Goal: Task Accomplishment & Management: Manage account settings

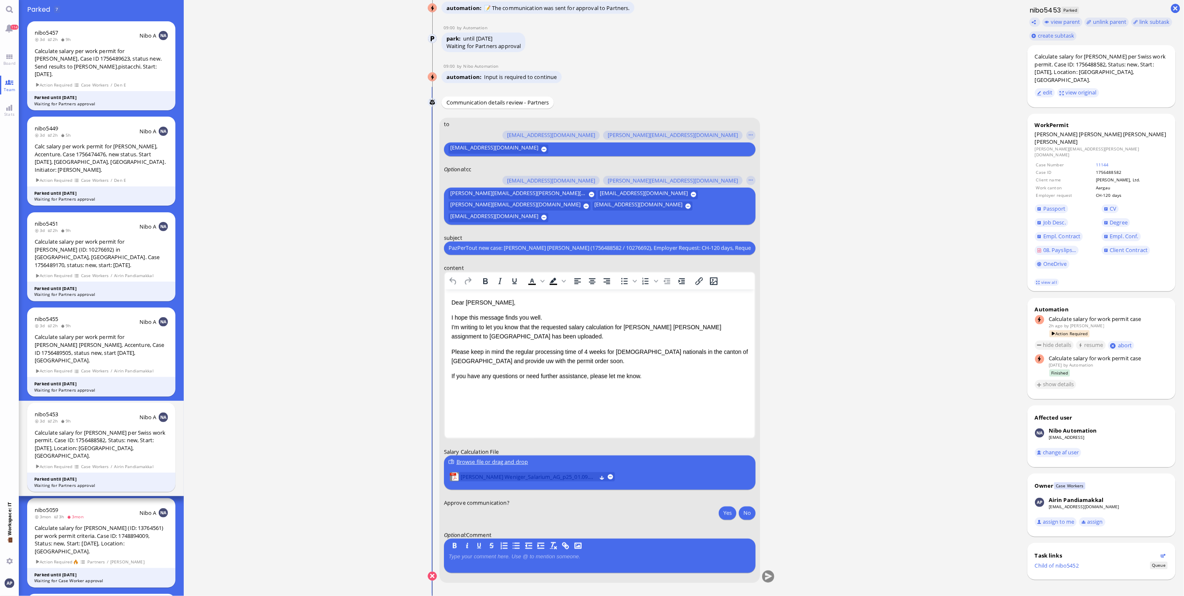
click at [555, 473] on span "[PERSON_NAME] Weniger_Salarium_AG_p25_01.09.2025.pdf" at bounding box center [529, 476] width 136 height 9
click at [455, 360] on p "Please keep in mind the regular processing time of 4 weeks for [DEMOGRAPHIC_DAT…" at bounding box center [599, 356] width 297 height 19
click at [725, 512] on button "Yes" at bounding box center [728, 512] width 18 height 13
click at [769, 576] on button "submit" at bounding box center [768, 576] width 13 height 13
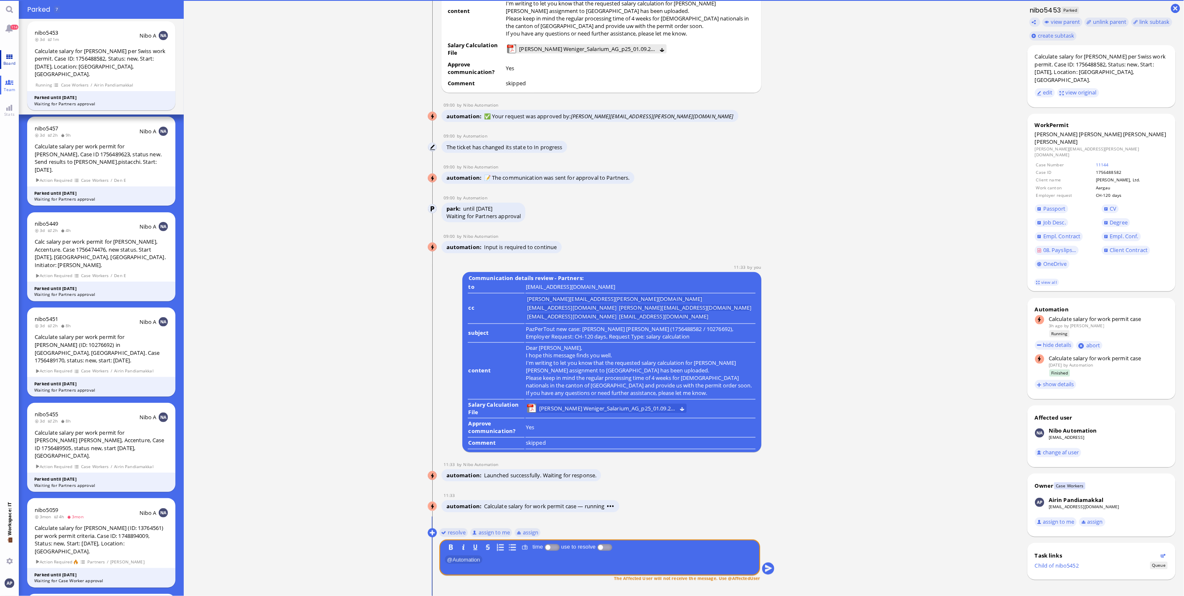
click at [8, 56] on link "Board" at bounding box center [9, 59] width 19 height 19
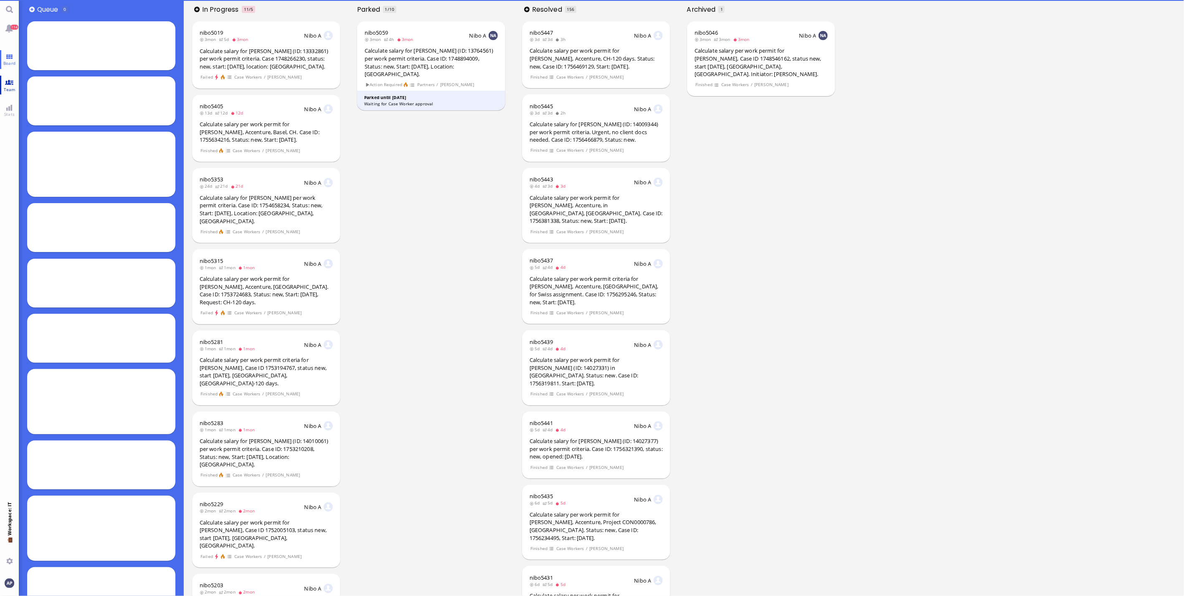
click at [10, 88] on span "Team" at bounding box center [10, 89] width 16 height 6
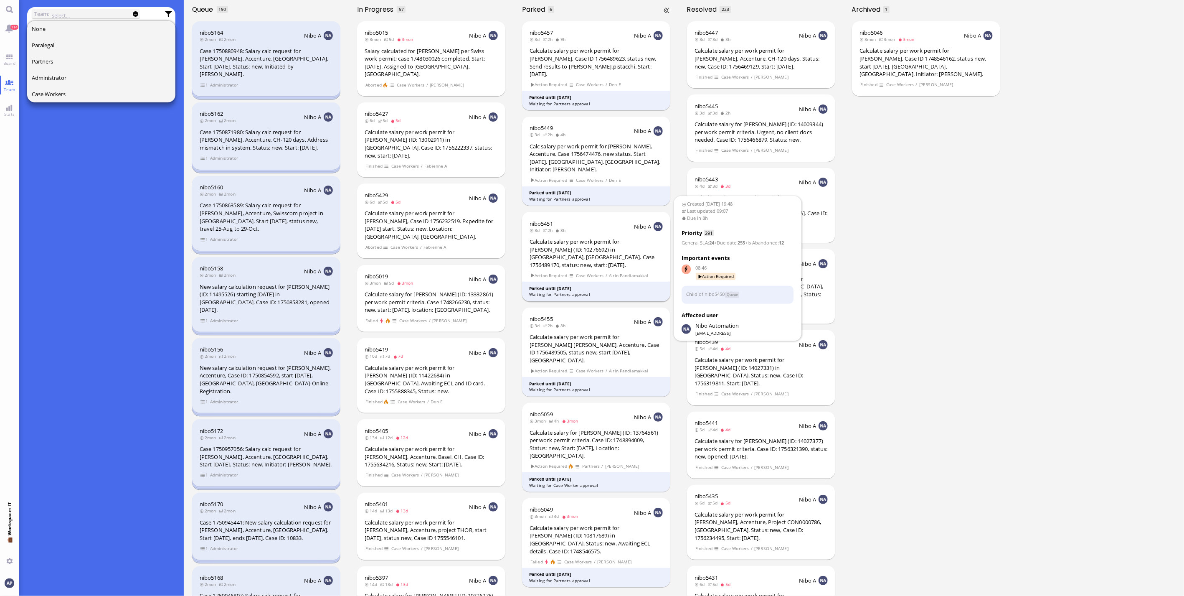
click at [604, 238] on div "Calculate salary per work permit for [PERSON_NAME] (ID: 10276692) in [GEOGRAPHI…" at bounding box center [596, 253] width 133 height 31
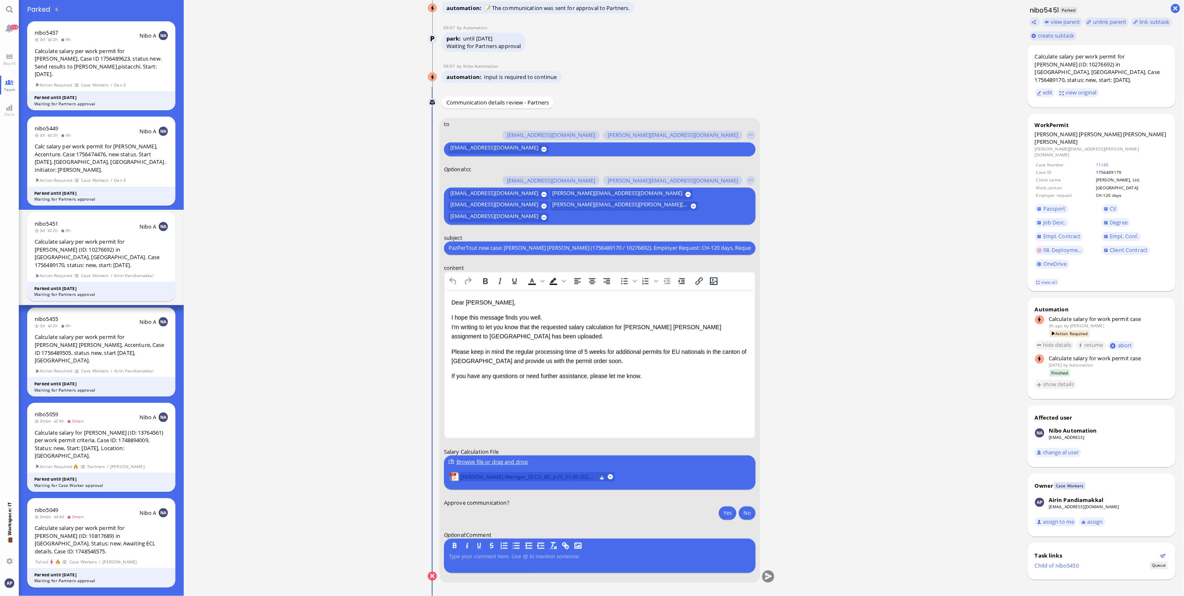
click at [479, 476] on span "[PERSON_NAME] Weniger_SECO_BS_p25_01.09.2025.pdf" at bounding box center [529, 476] width 136 height 9
click at [728, 509] on button "Yes" at bounding box center [728, 512] width 18 height 13
click at [767, 575] on button "submit" at bounding box center [768, 576] width 13 height 13
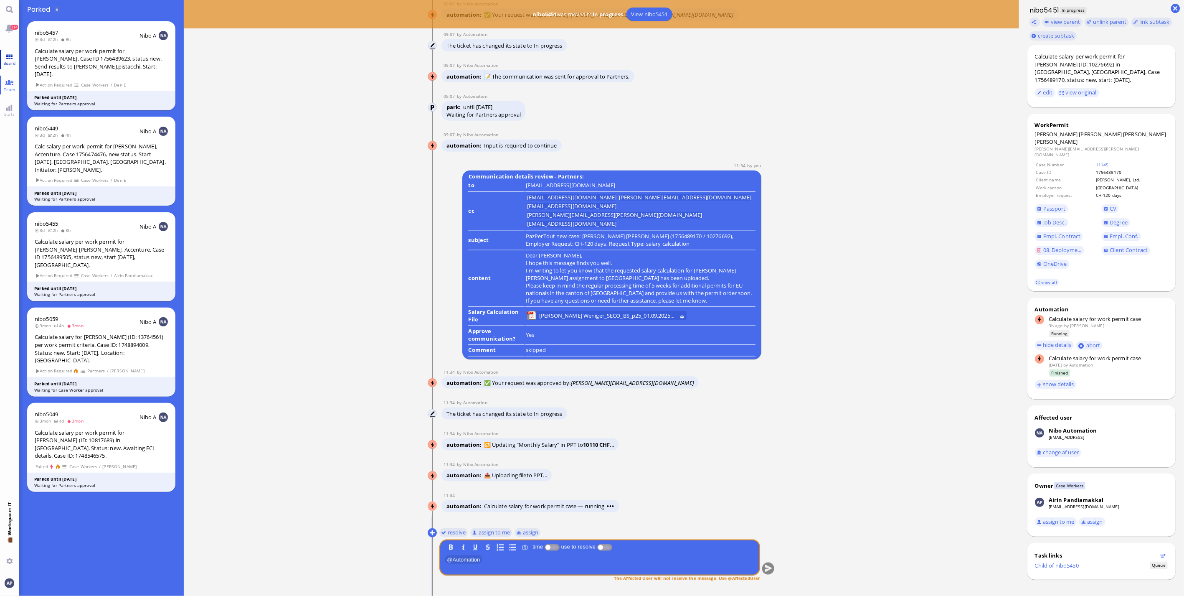
click at [15, 60] on link "Board" at bounding box center [9, 59] width 19 height 19
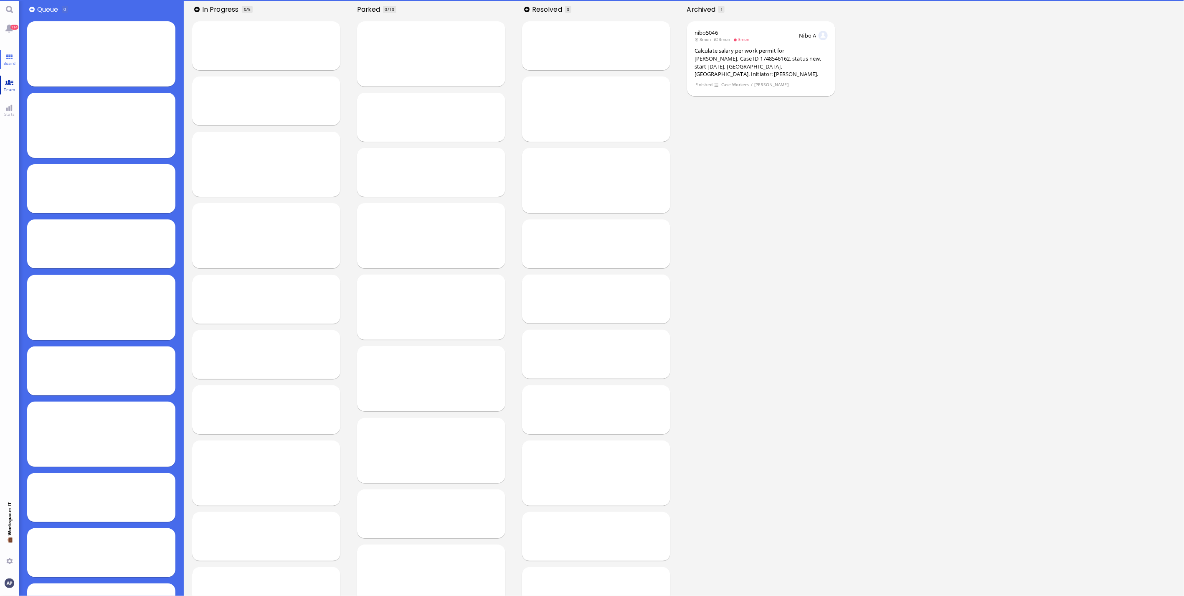
click at [12, 86] on span "Team" at bounding box center [10, 89] width 16 height 6
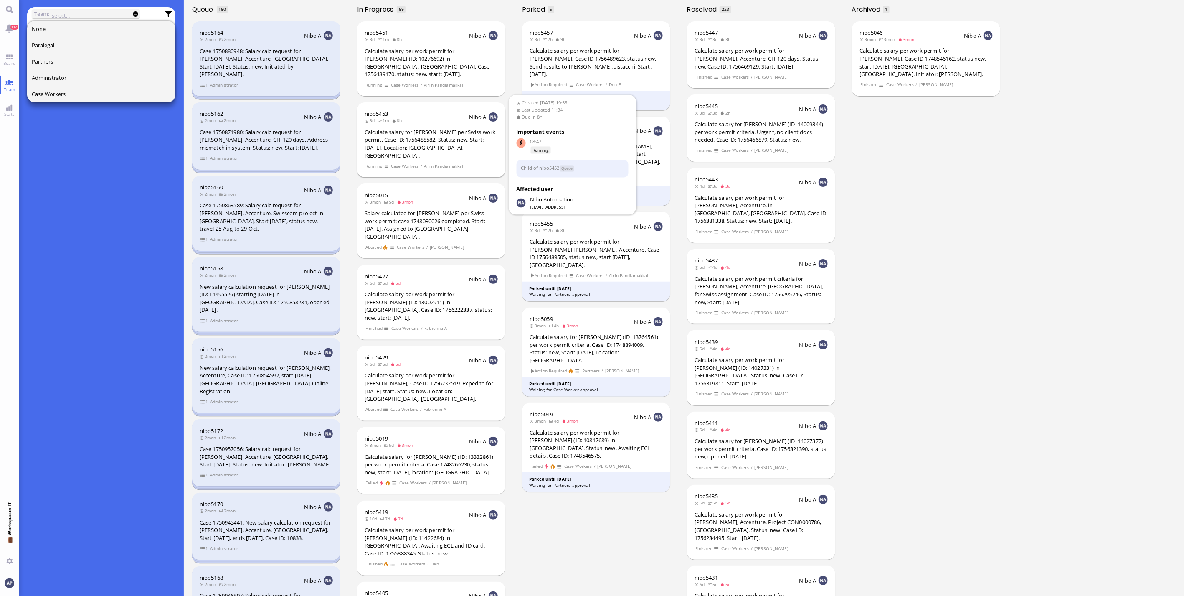
click at [422, 162] on section "Running Case Workers / Airin Pandiamakkal" at bounding box center [431, 166] width 133 height 8
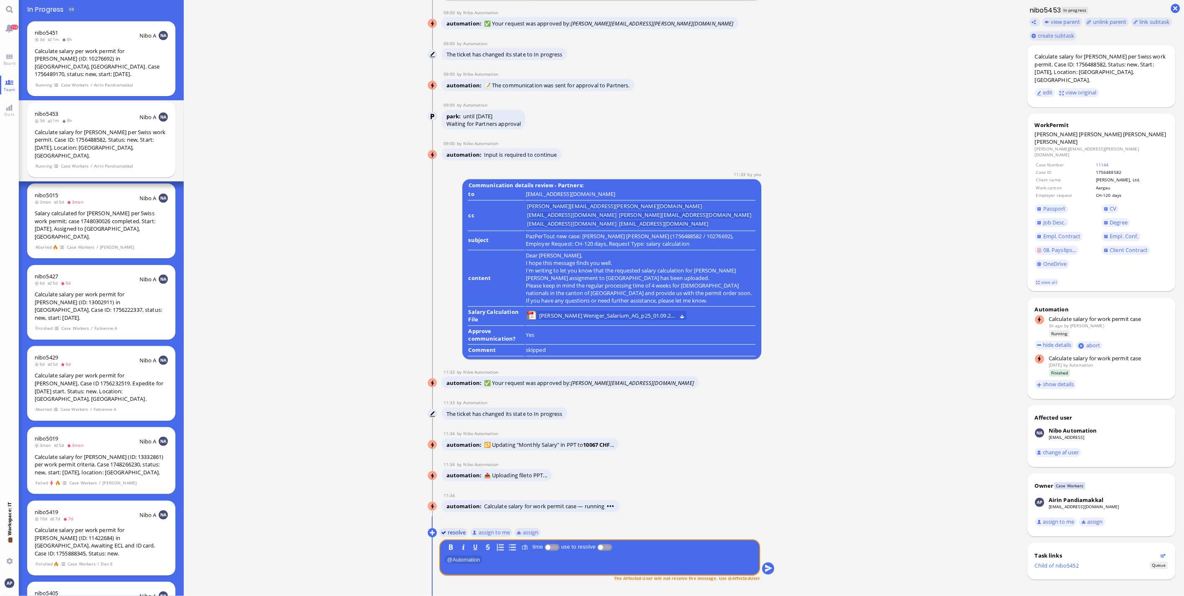
click at [453, 533] on button "resolve" at bounding box center [453, 532] width 29 height 9
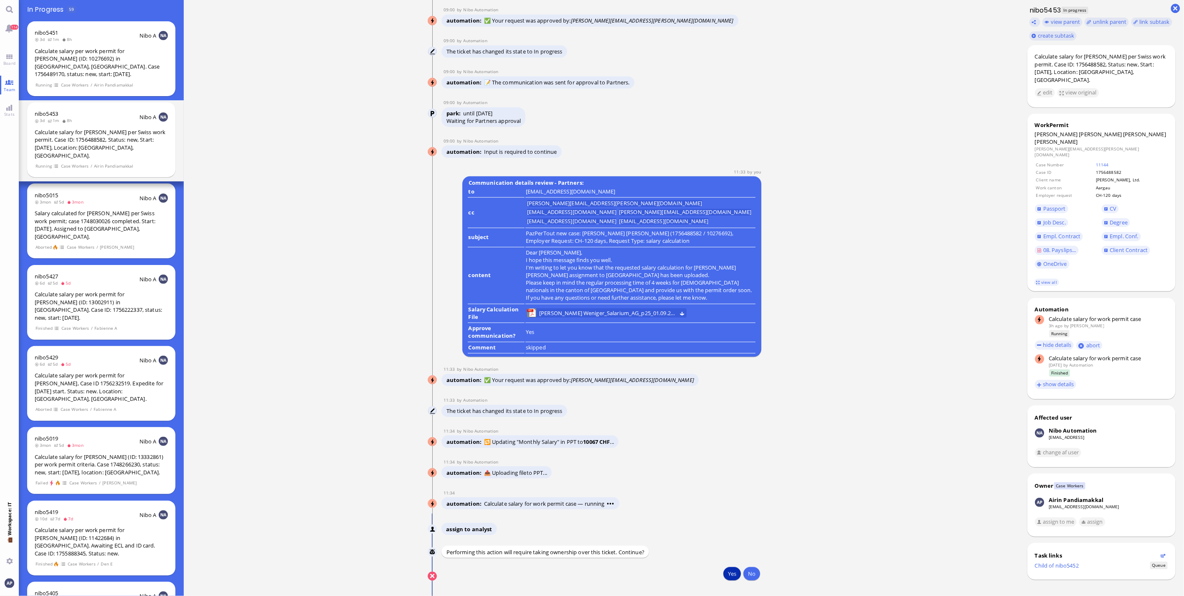
click at [728, 574] on button "Yes" at bounding box center [732, 573] width 18 height 13
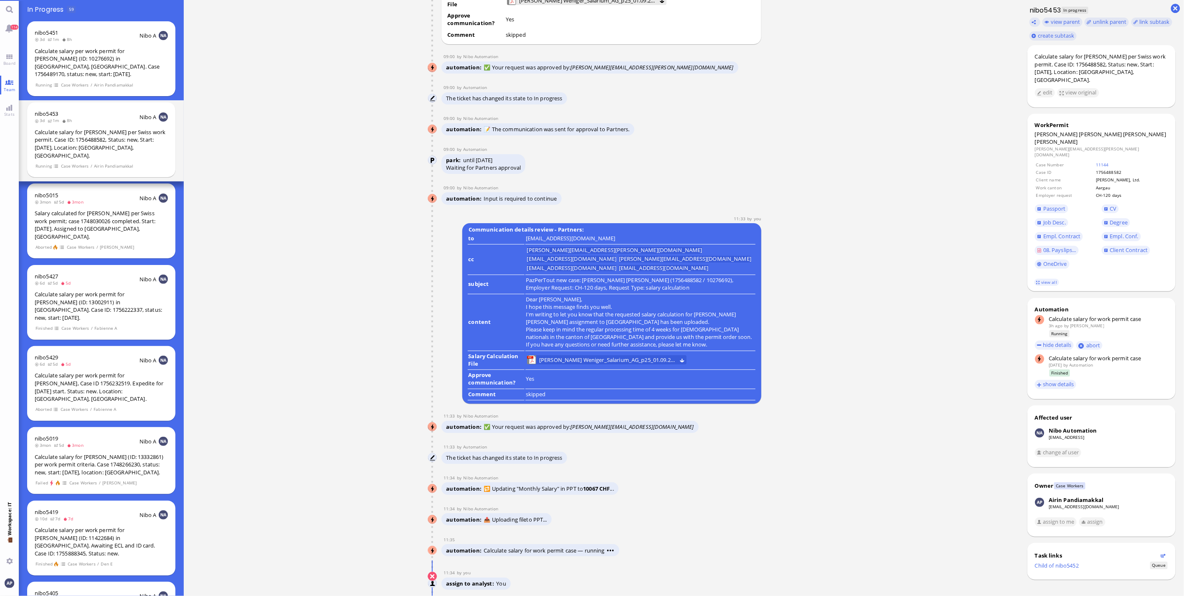
scroll to position [0, 0]
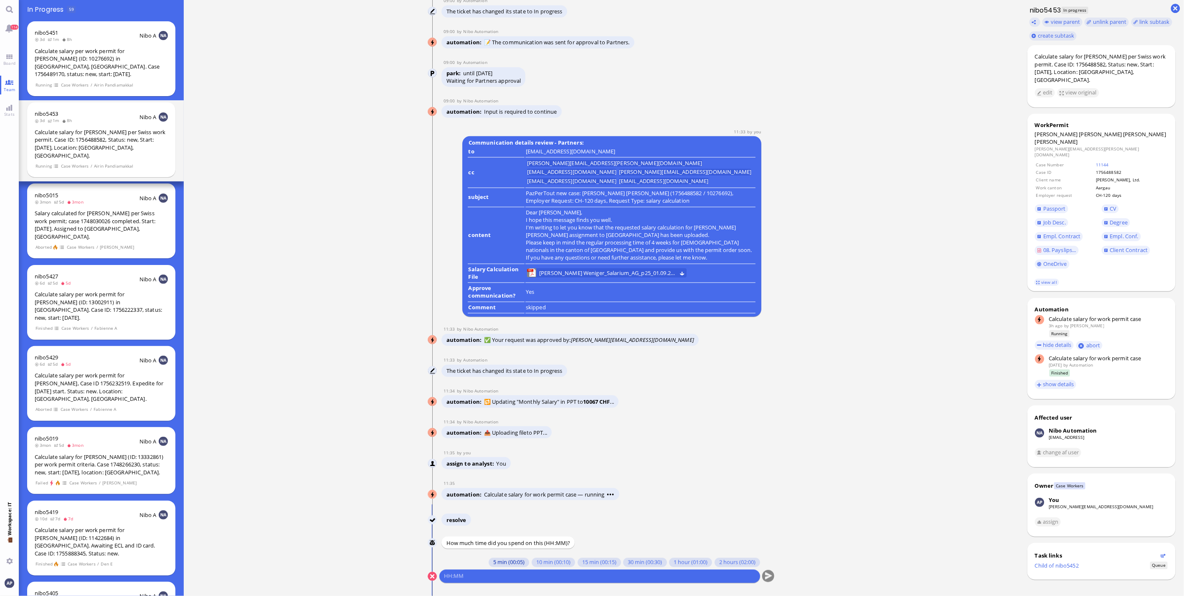
click at [512, 562] on button "5 min (00:05)" at bounding box center [509, 562] width 41 height 9
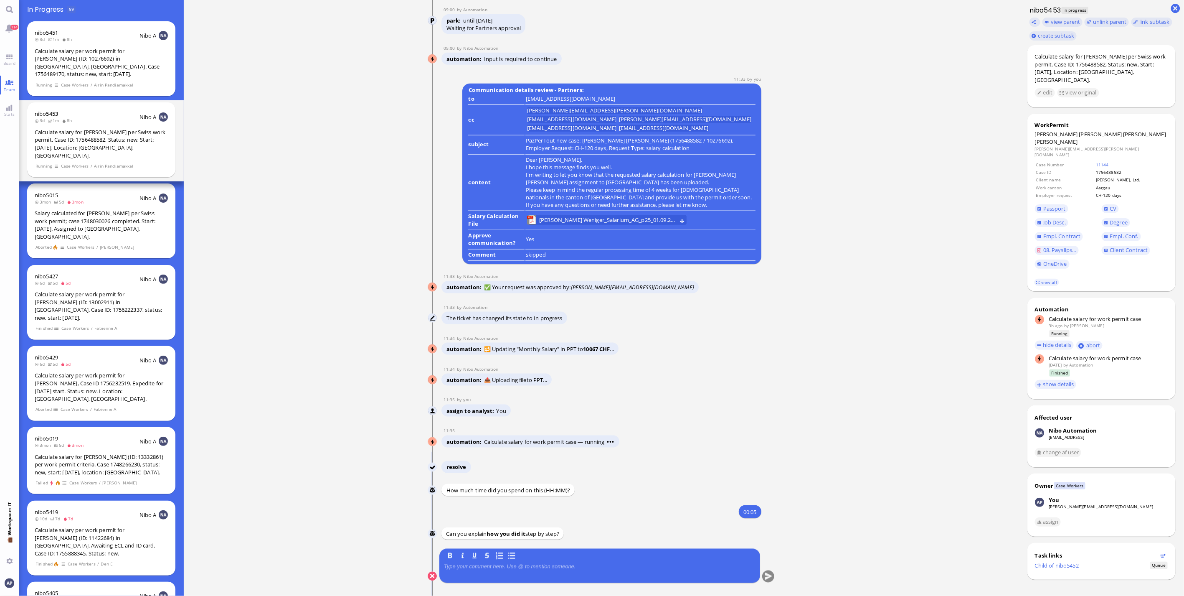
click at [523, 571] on div at bounding box center [600, 572] width 312 height 18
click at [499, 567] on p at bounding box center [600, 566] width 312 height 7
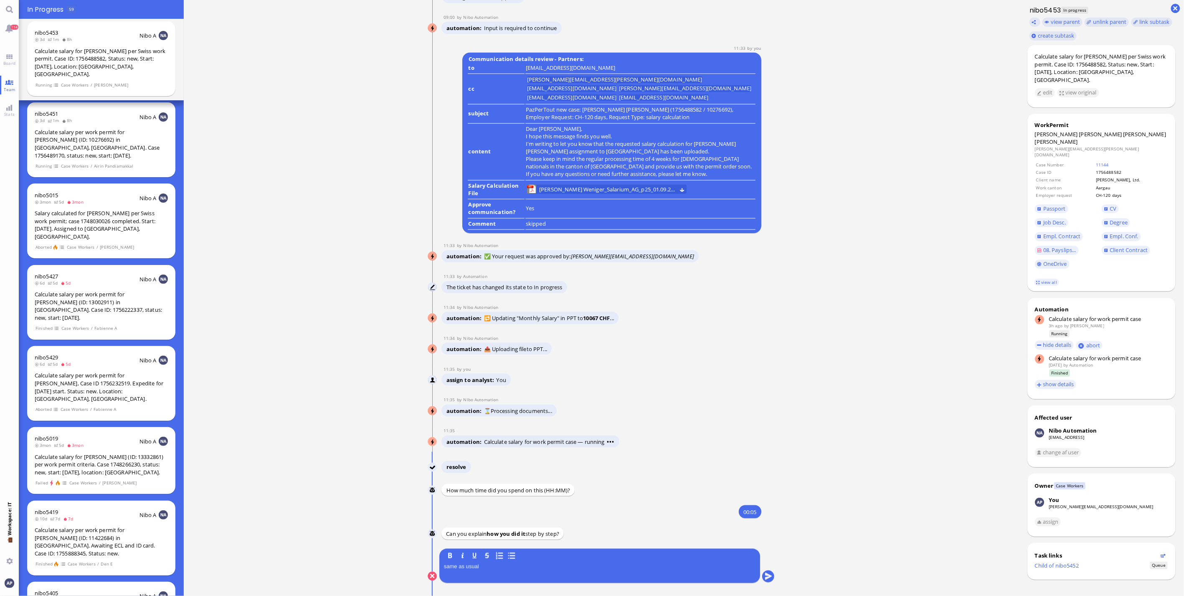
click at [773, 577] on nitautoscroll "[DATE] 19:55 by Automation Automation Calculate eligible salary for work permit…" at bounding box center [601, 298] width 386 height 596
click at [767, 577] on button "submit" at bounding box center [768, 576] width 13 height 13
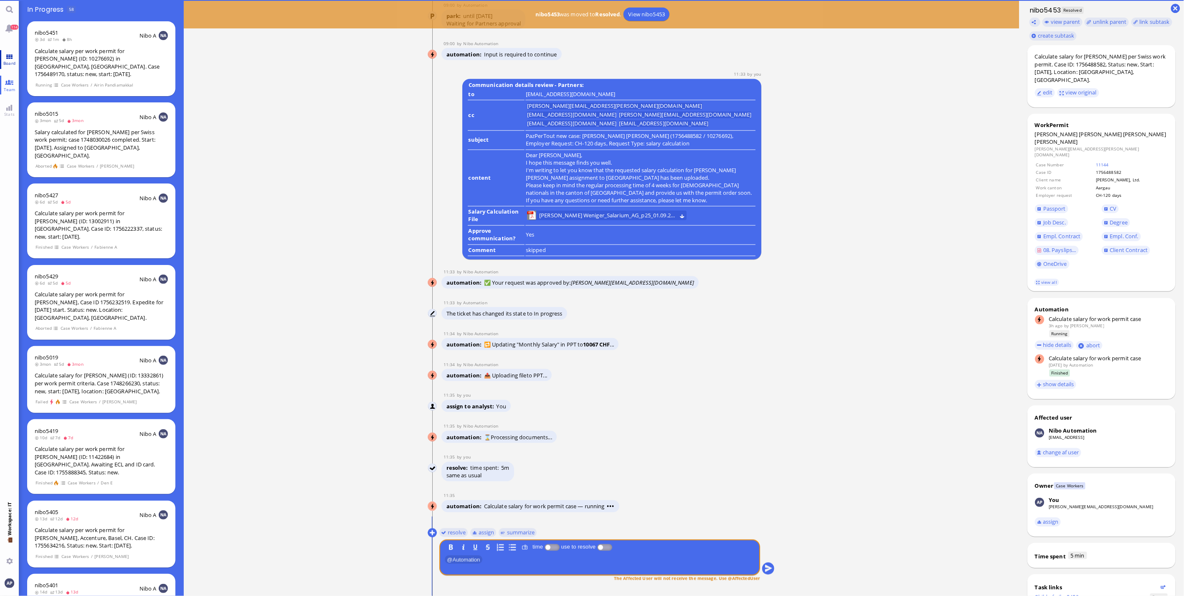
click at [10, 67] on link "Board" at bounding box center [9, 59] width 19 height 19
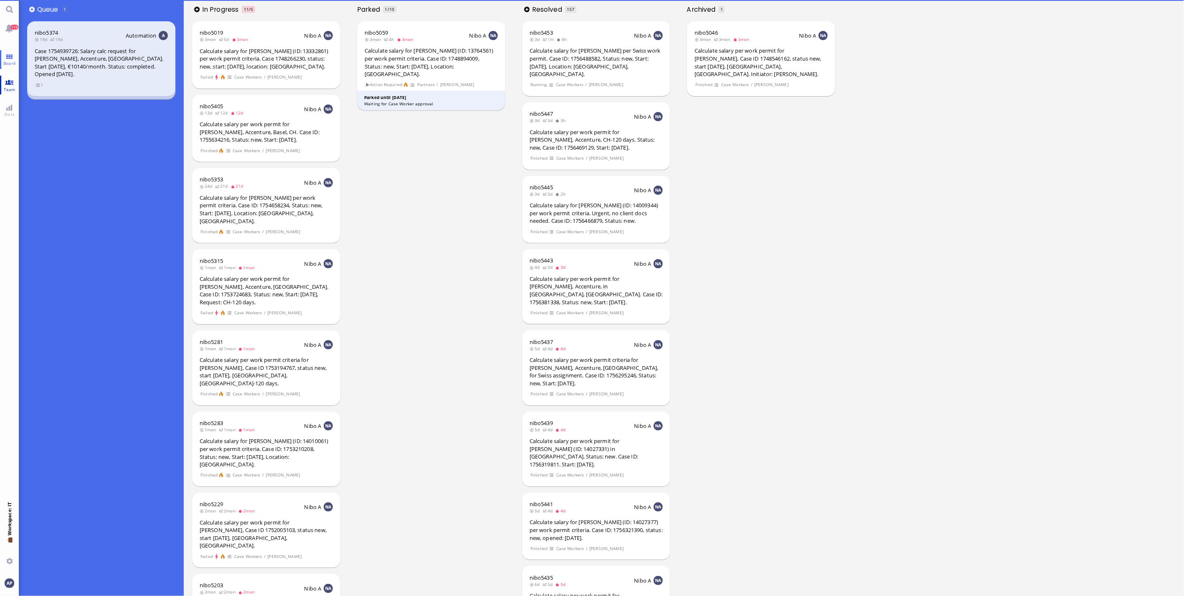
click at [3, 90] on span "Team" at bounding box center [10, 89] width 16 height 6
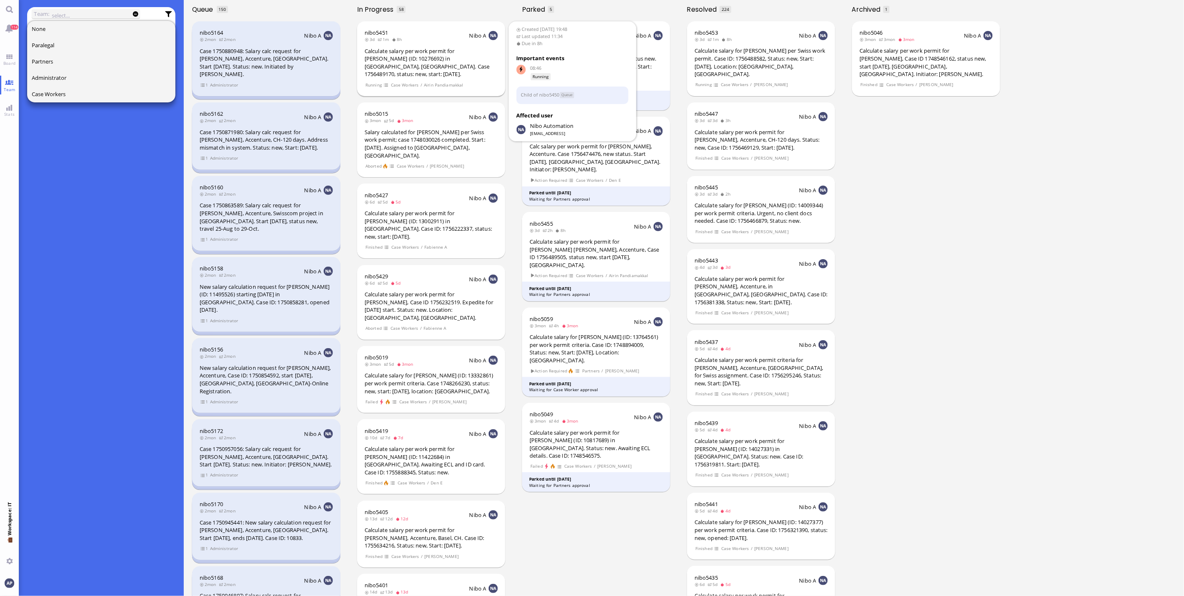
click at [422, 61] on div "Calculate salary per work permit for [PERSON_NAME] (ID: 10276692) in [GEOGRAPHI…" at bounding box center [431, 62] width 133 height 31
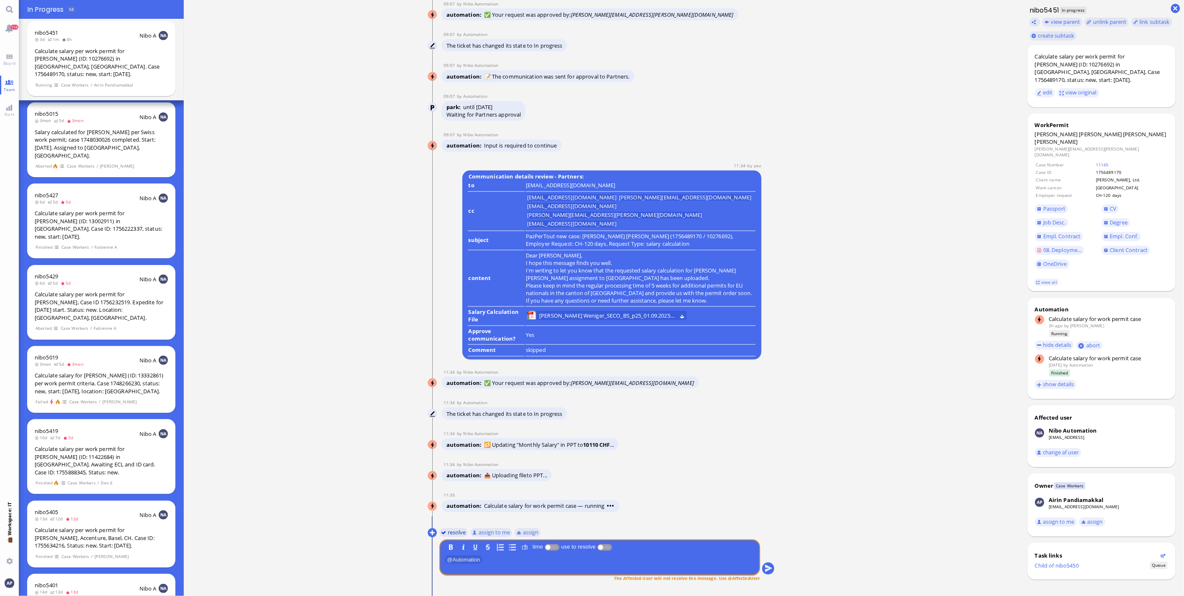
click at [458, 533] on button "resolve" at bounding box center [453, 532] width 29 height 9
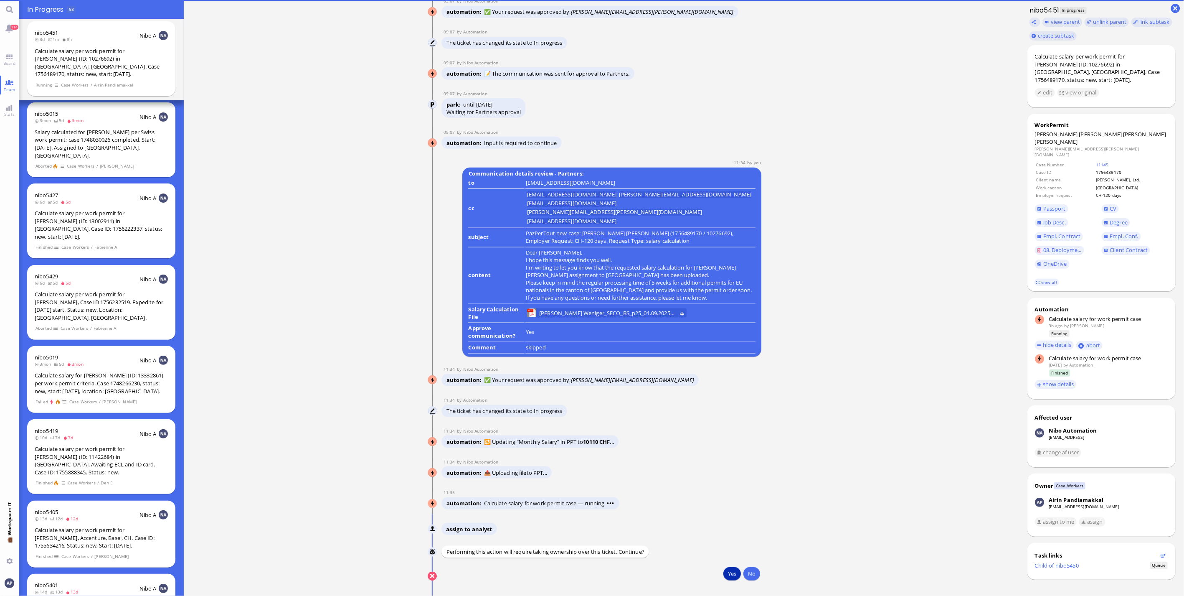
click at [729, 572] on button "Yes" at bounding box center [732, 573] width 18 height 13
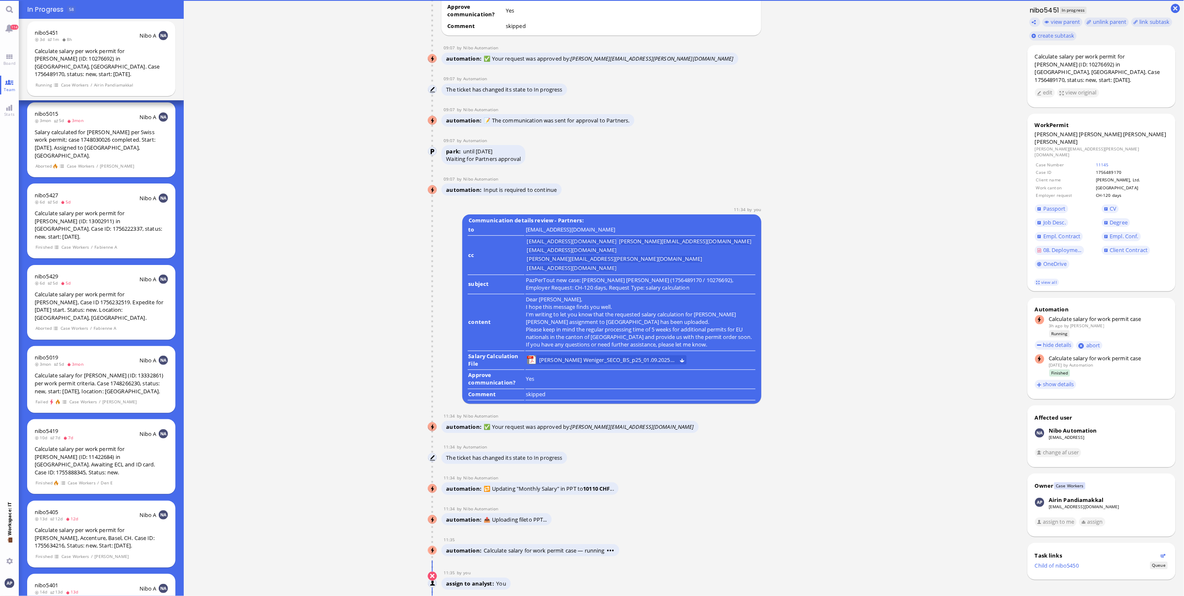
scroll to position [0, 0]
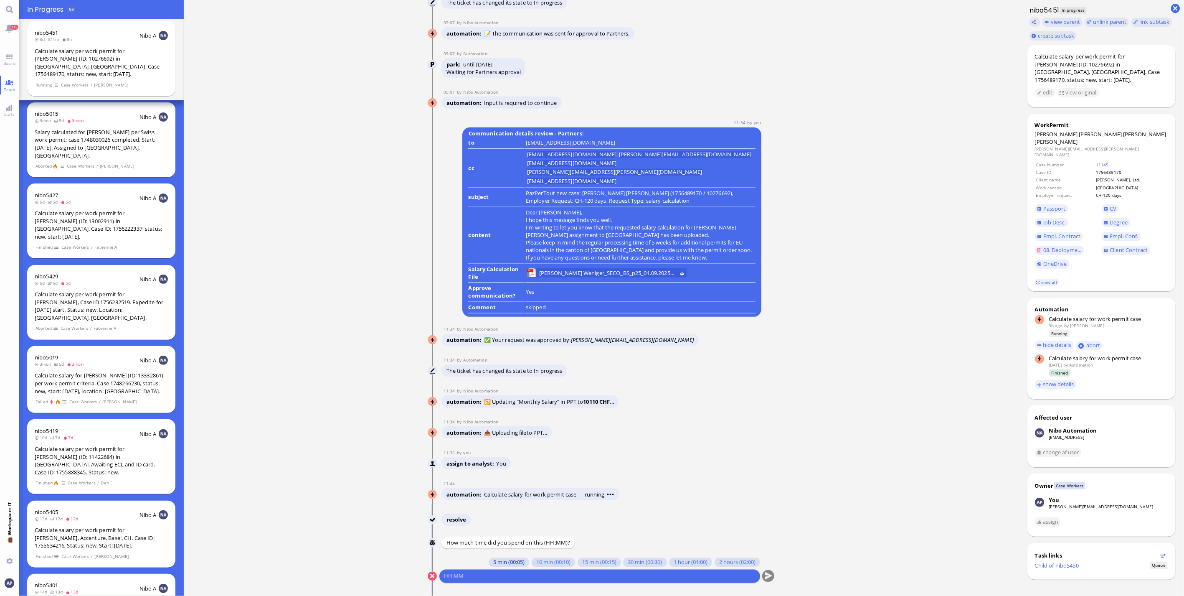
click at [508, 564] on button "5 min (00:05)" at bounding box center [509, 562] width 41 height 9
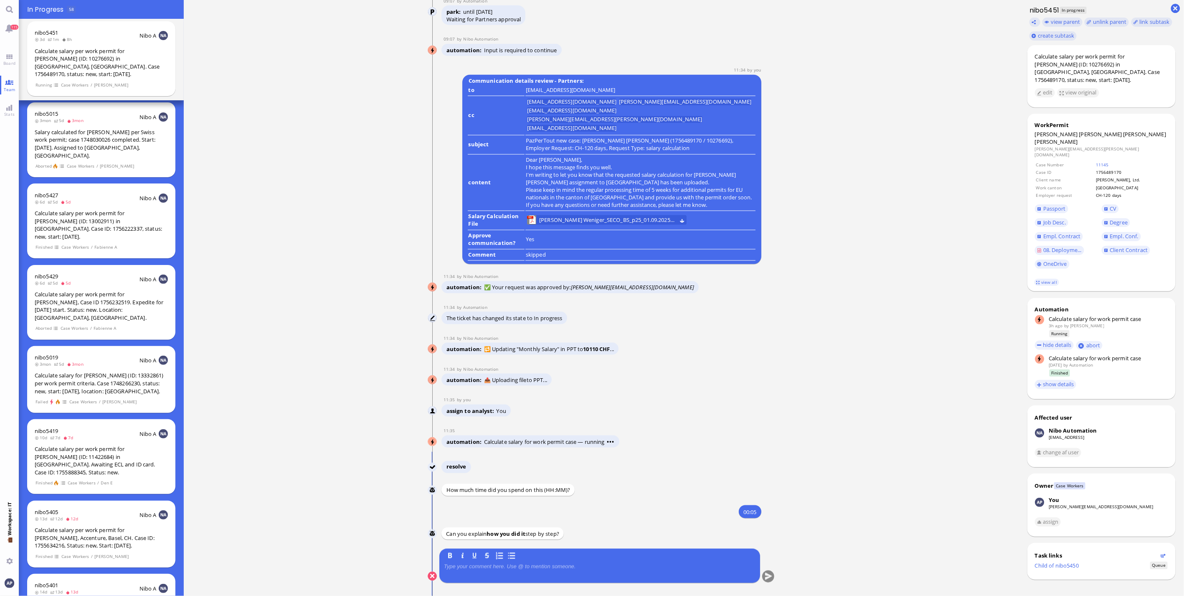
click at [510, 576] on div at bounding box center [600, 572] width 312 height 18
click at [510, 567] on p at bounding box center [600, 566] width 312 height 7
click at [765, 573] on button "submit" at bounding box center [768, 576] width 13 height 13
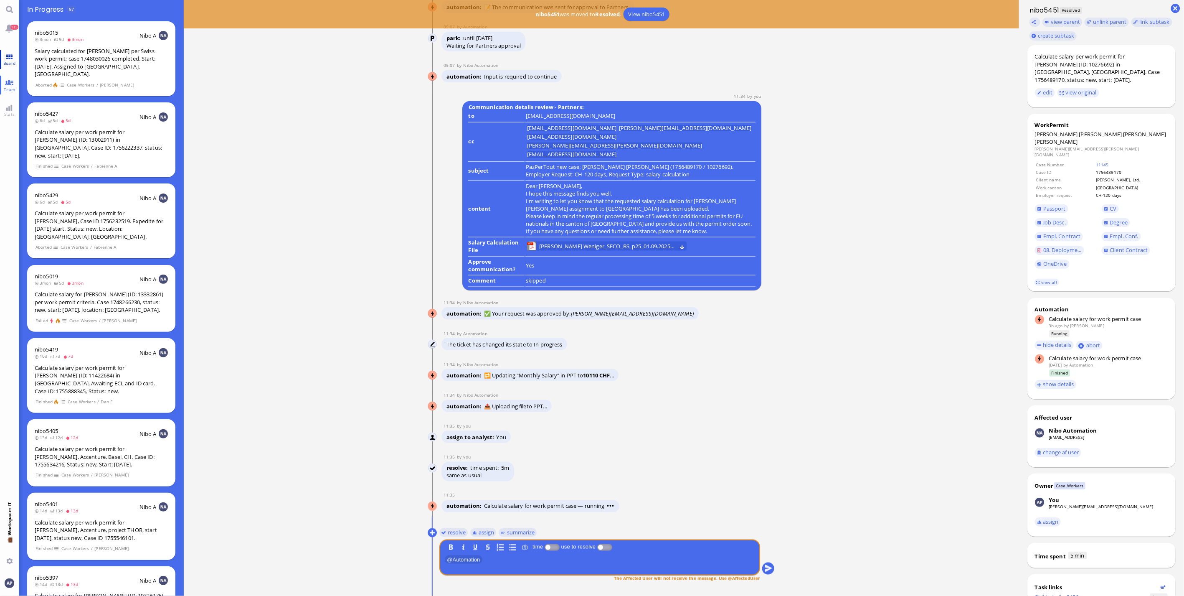
click at [7, 53] on link "Board" at bounding box center [9, 59] width 19 height 19
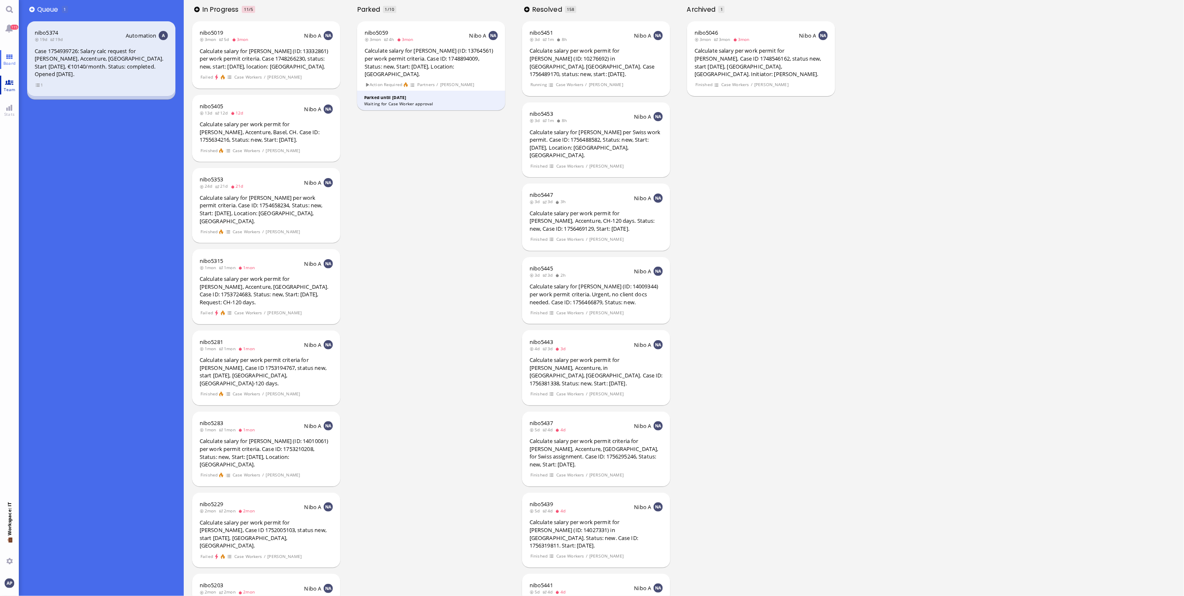
click at [8, 85] on link "Team" at bounding box center [9, 85] width 19 height 19
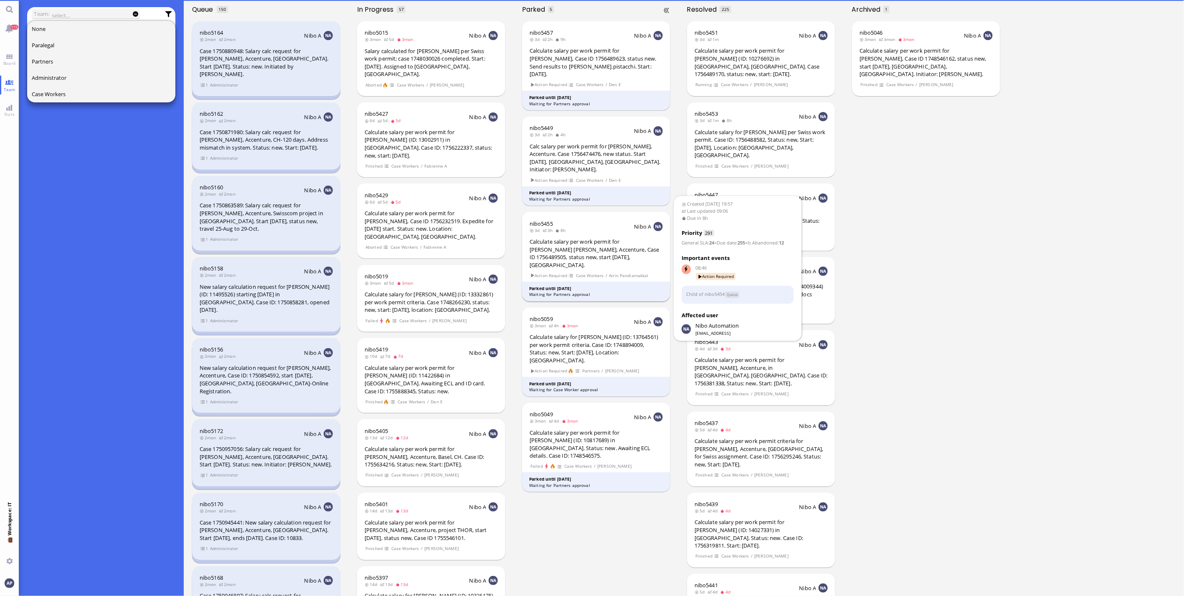
click at [583, 238] on div "Calculate salary per work permit for [PERSON_NAME] [PERSON_NAME], Accenture, Ca…" at bounding box center [596, 253] width 133 height 31
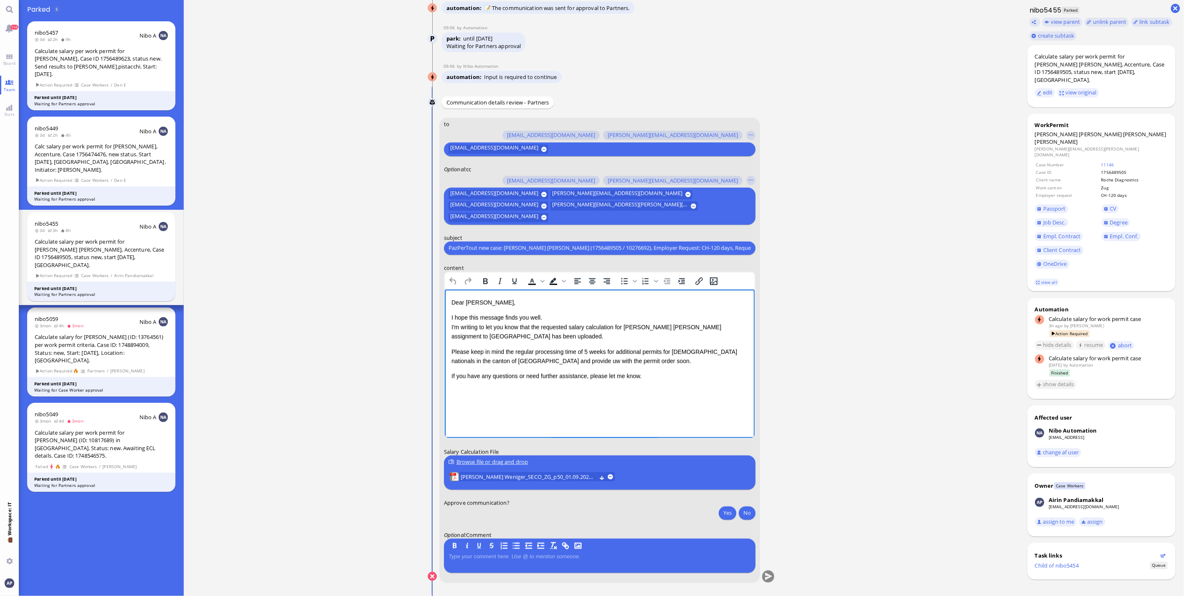
click at [497, 358] on p "Please keep in mind the regular processing time of 5 weeks for additional permi…" at bounding box center [599, 356] width 297 height 19
click at [726, 510] on button "Yes" at bounding box center [728, 512] width 18 height 13
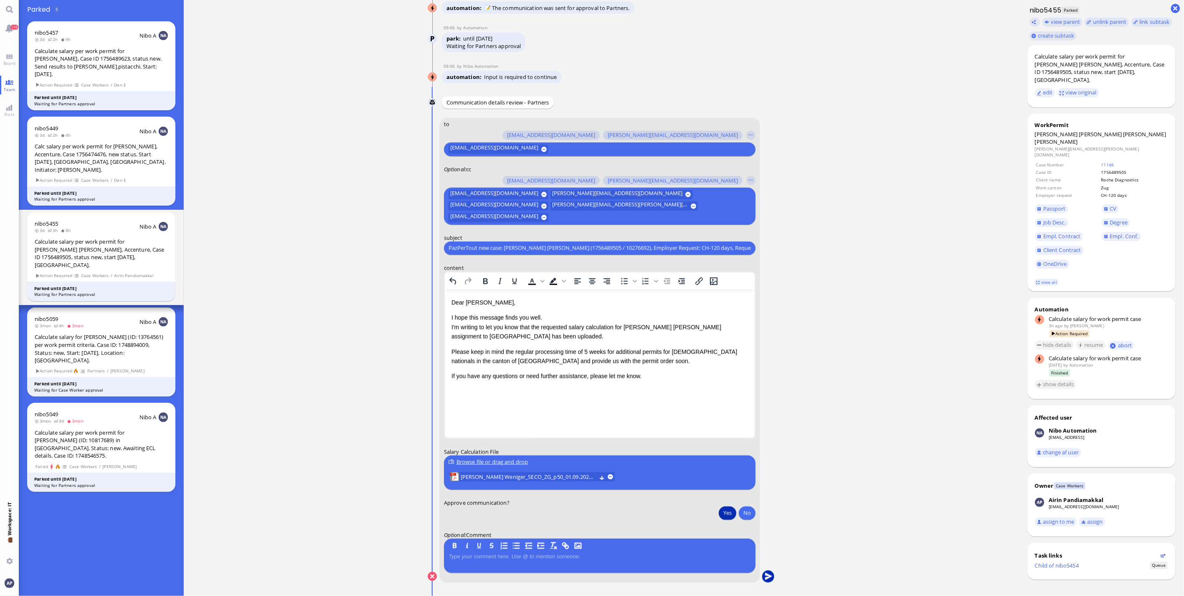
click at [769, 574] on button "submit" at bounding box center [768, 576] width 13 height 13
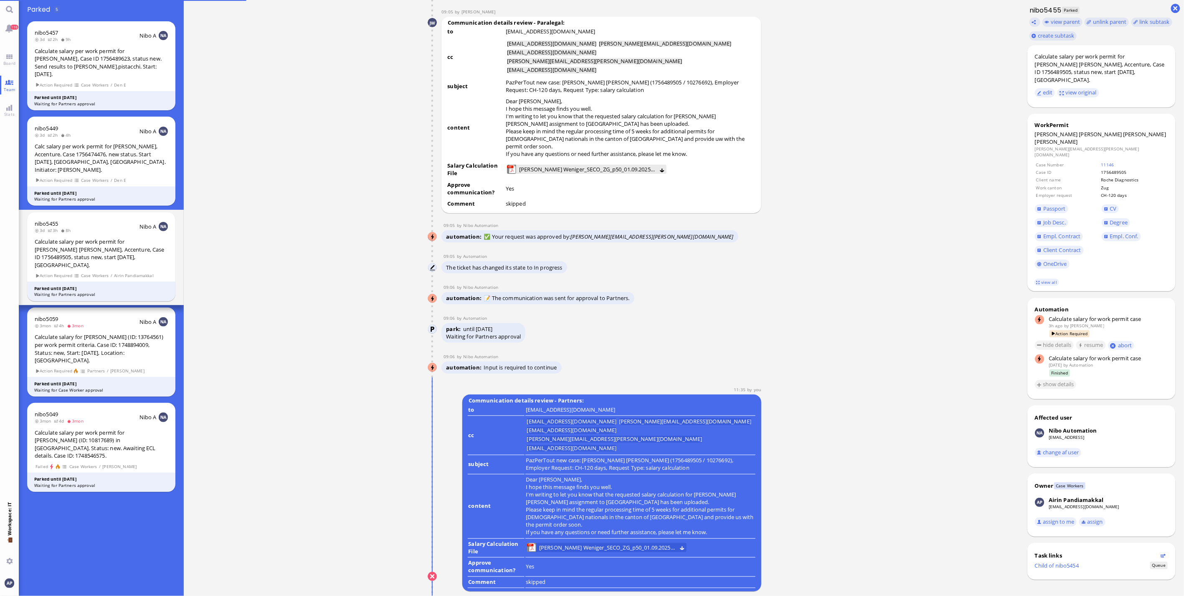
scroll to position [0, 0]
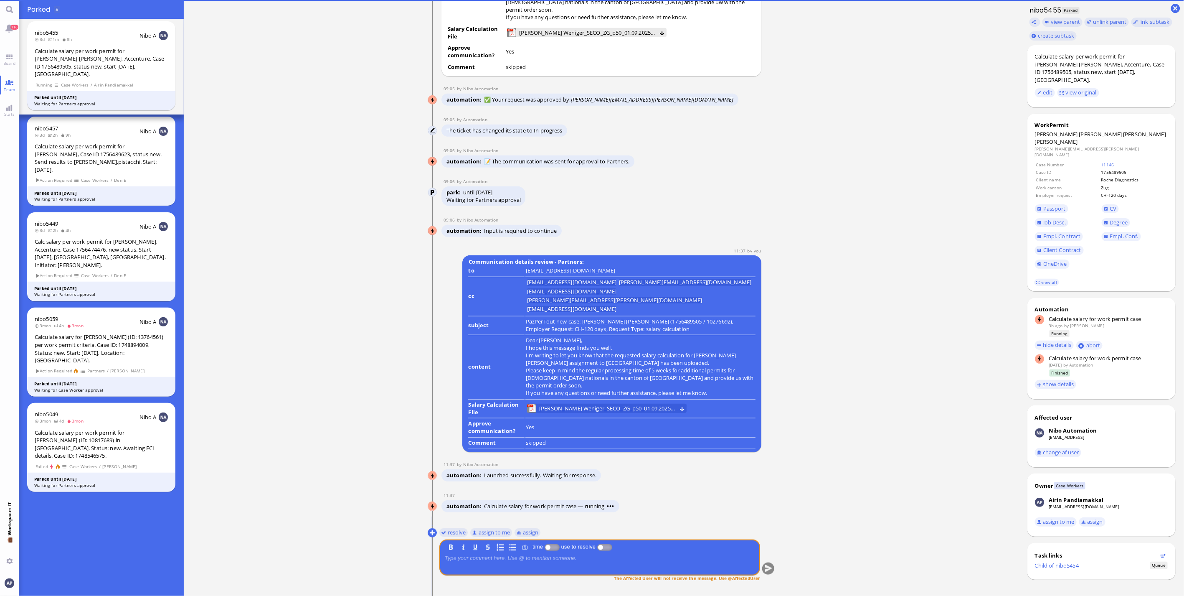
click at [589, 549] on div "You resolve assign to me assign B I U S time use to resolve The Affected User w…" at bounding box center [602, 559] width 348 height 68
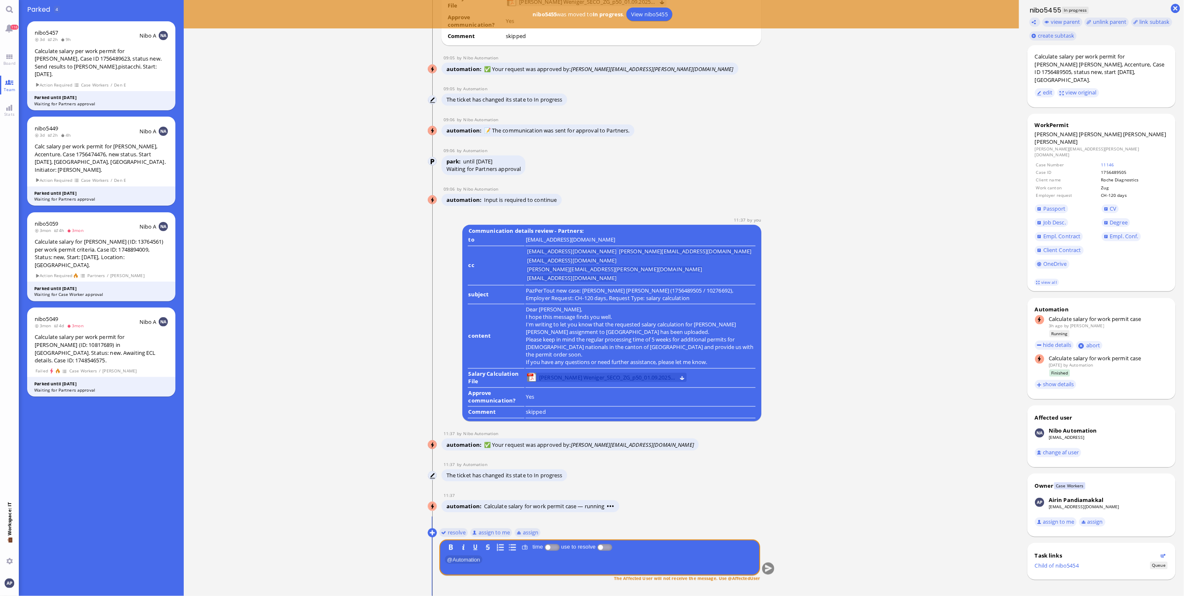
click at [579, 378] on span "[PERSON_NAME] Weniger_SECO_ZG_p50_01.09.2025.pdf" at bounding box center [607, 377] width 136 height 9
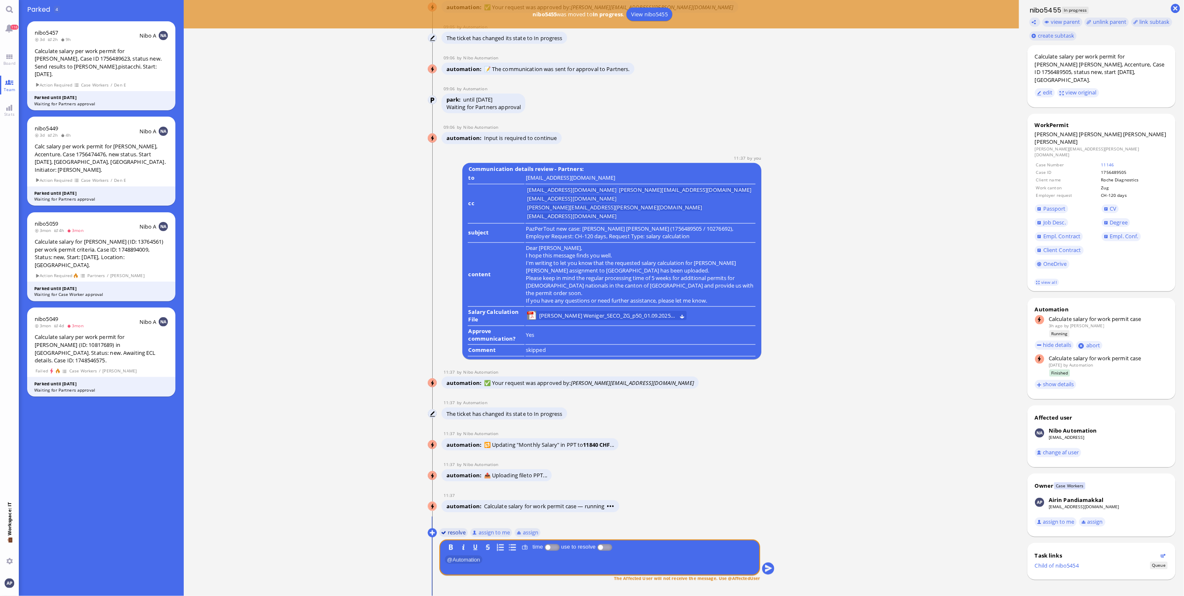
click at [454, 531] on button "resolve" at bounding box center [453, 532] width 29 height 9
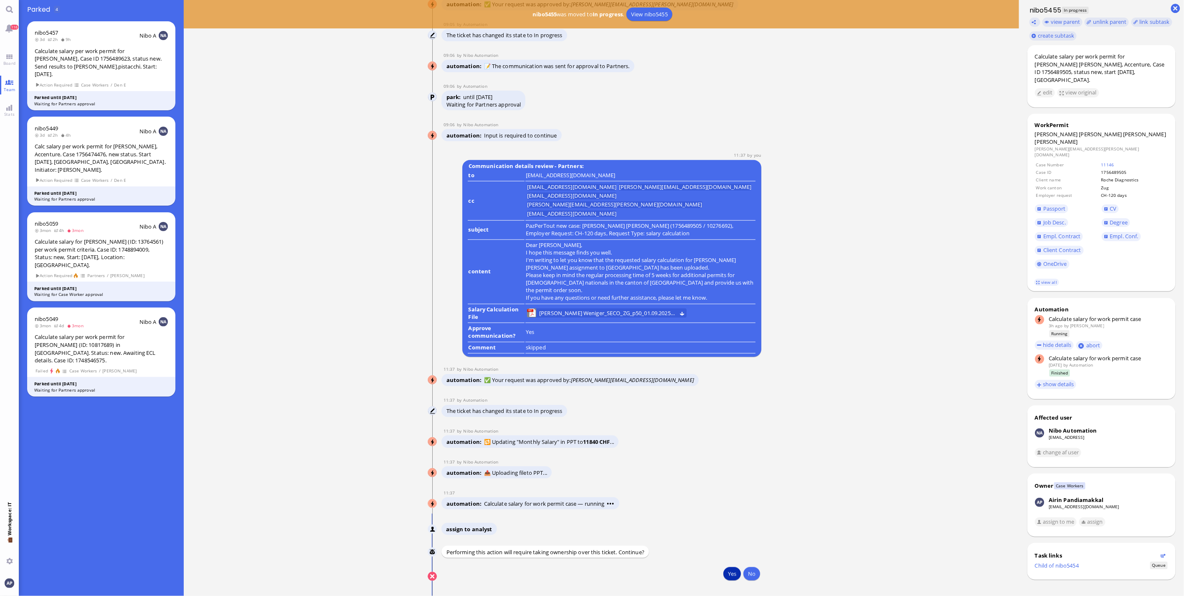
click at [726, 569] on button "Yes" at bounding box center [732, 573] width 18 height 13
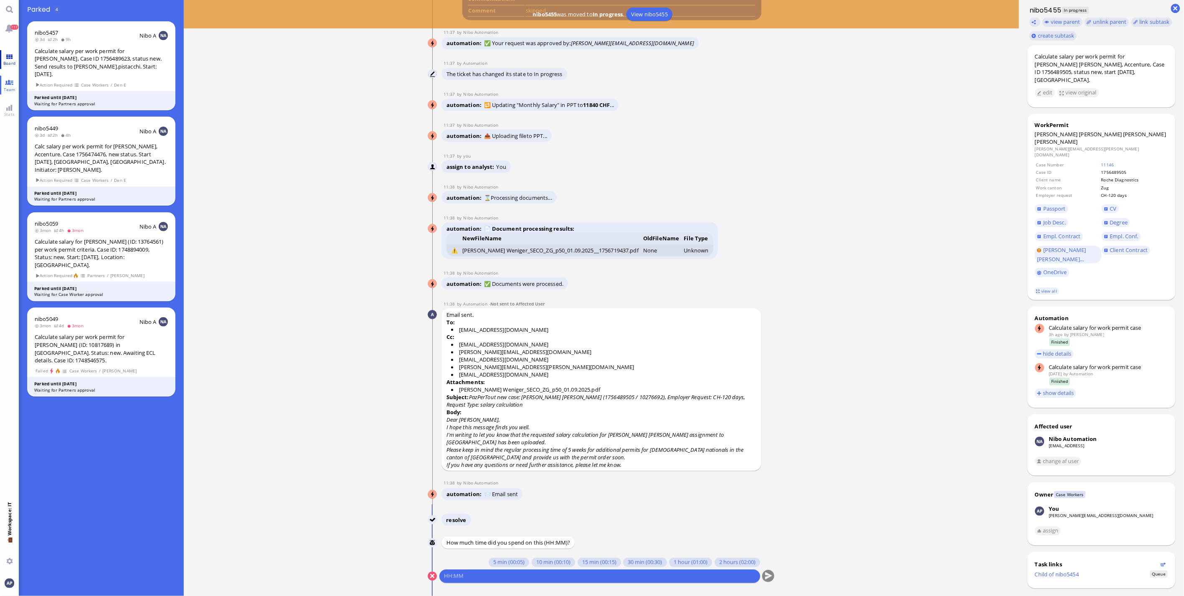
click at [8, 57] on link "Board" at bounding box center [9, 59] width 19 height 19
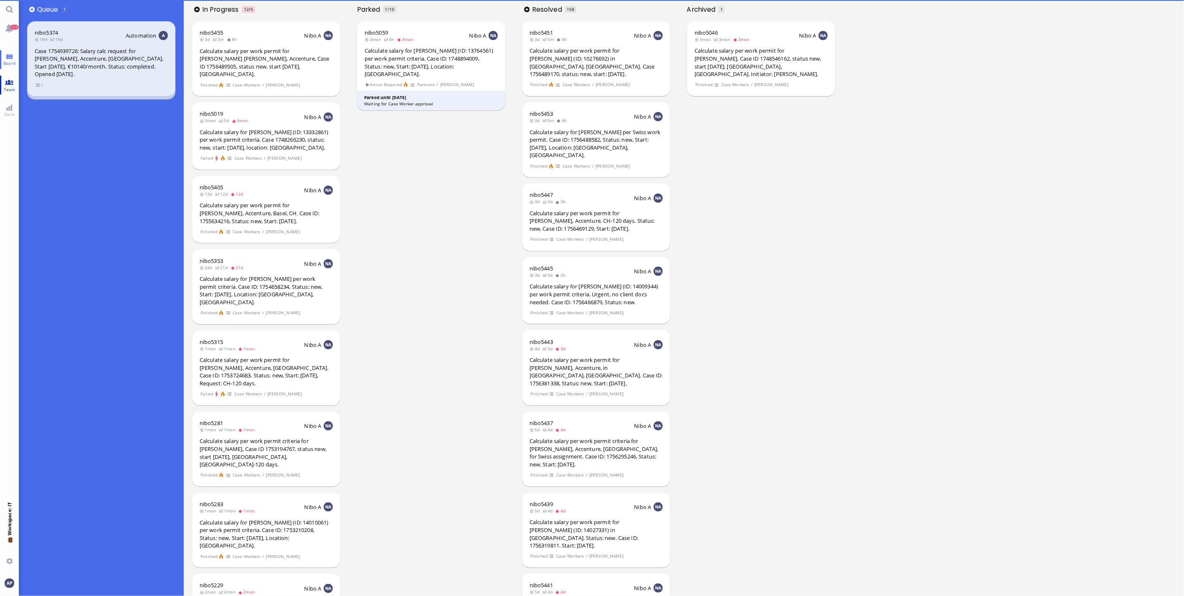
click at [7, 92] on link "Team" at bounding box center [9, 85] width 19 height 19
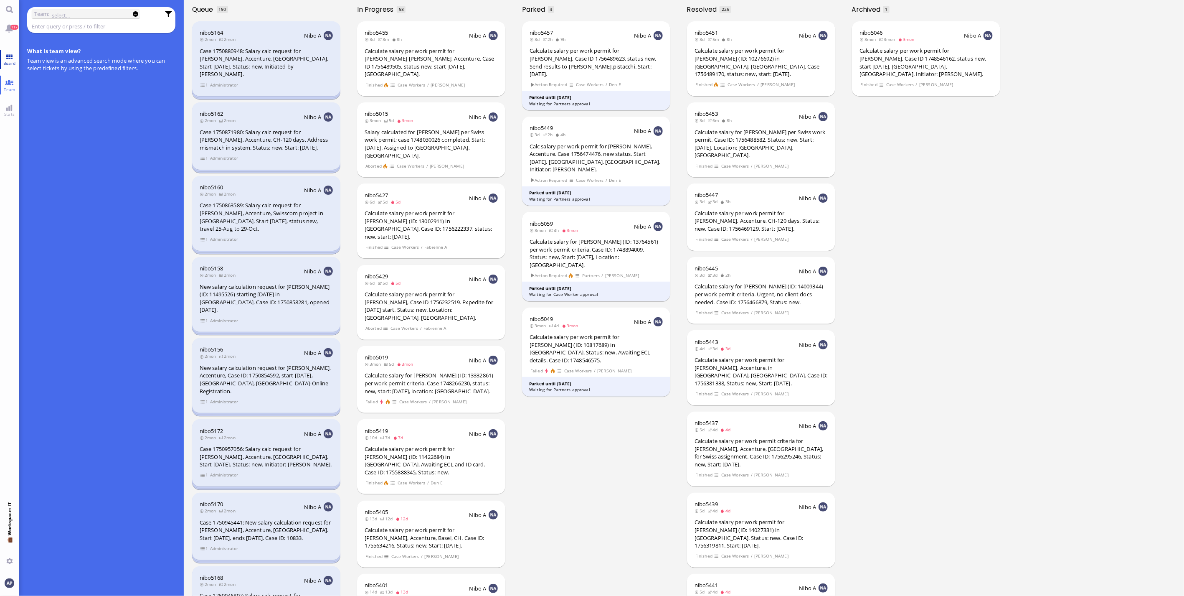
click at [13, 57] on link "Board" at bounding box center [9, 59] width 19 height 19
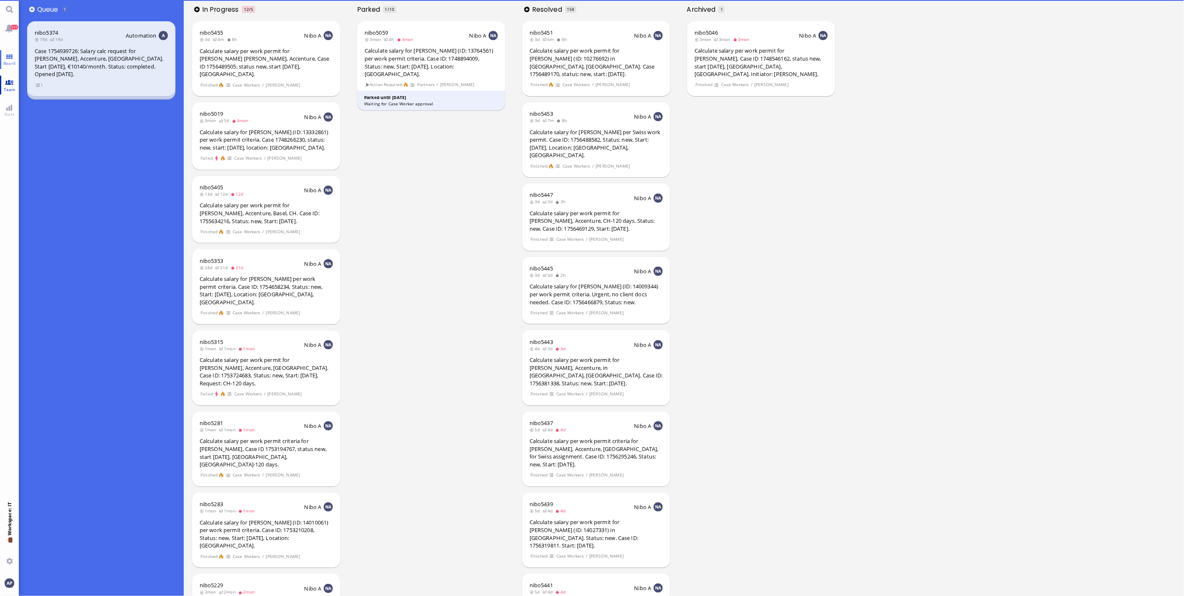
click at [10, 88] on span "Team" at bounding box center [10, 89] width 16 height 6
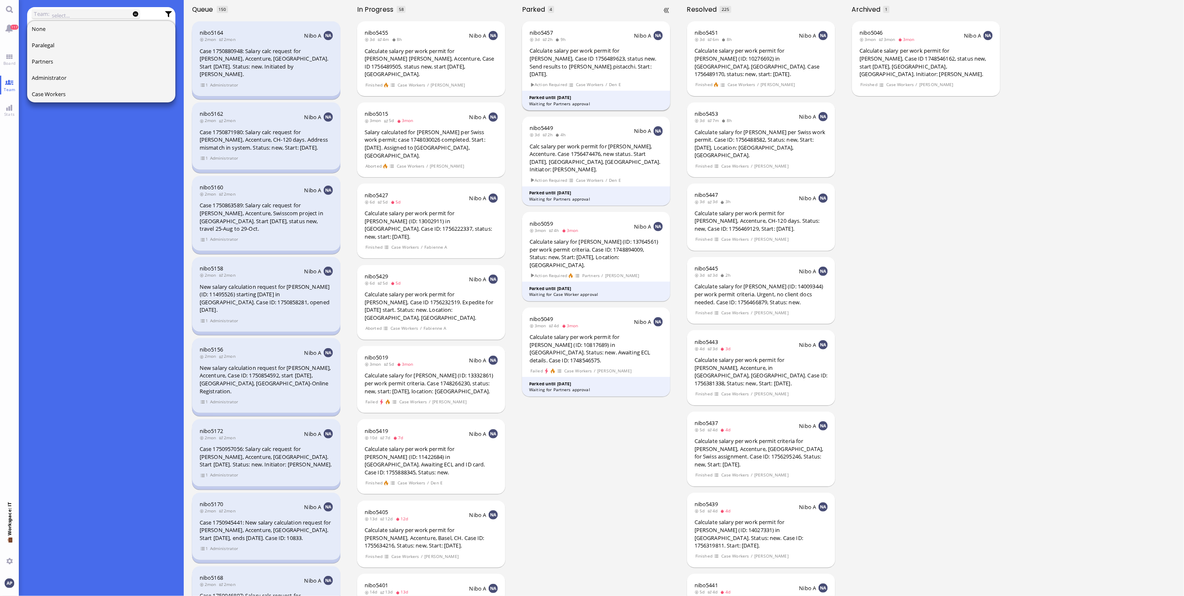
click at [602, 56] on div "Calculate salary per work permit for [PERSON_NAME], Case ID 1756489623, status …" at bounding box center [596, 62] width 133 height 31
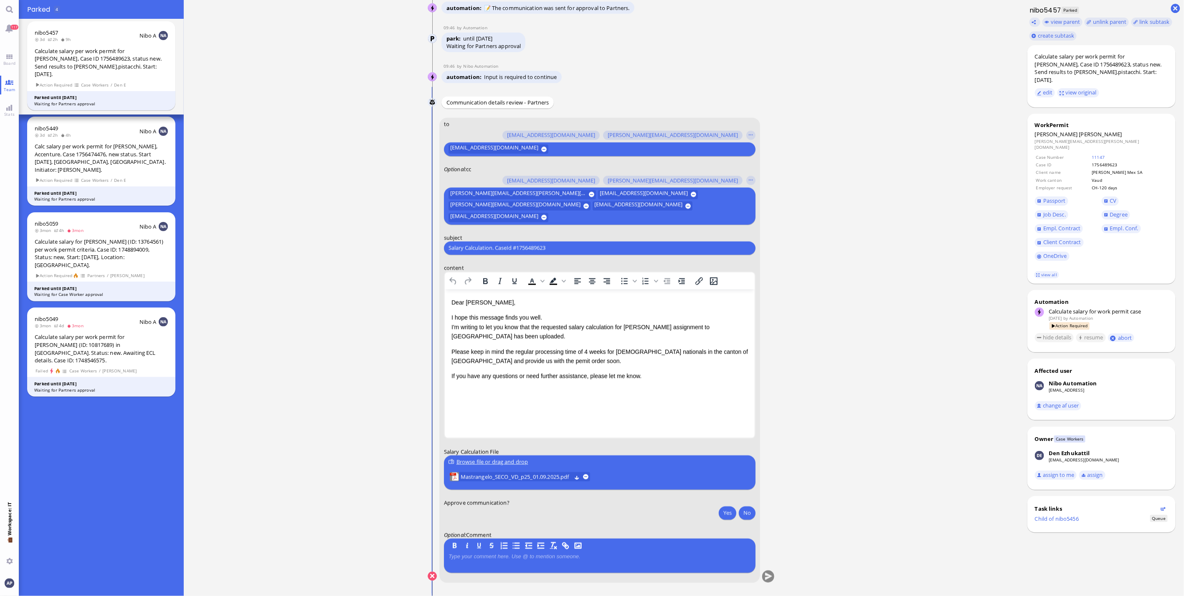
click at [482, 251] on input "Salary Calculation. CaseId #1756489623" at bounding box center [600, 248] width 302 height 9
paste input "PazPerTout new case: [PERSON_NAME] (1756489623 / 11385656), Employer Request: C…"
drag, startPoint x: 482, startPoint y: 251, endPoint x: 310, endPoint y: 262, distance: 172.5
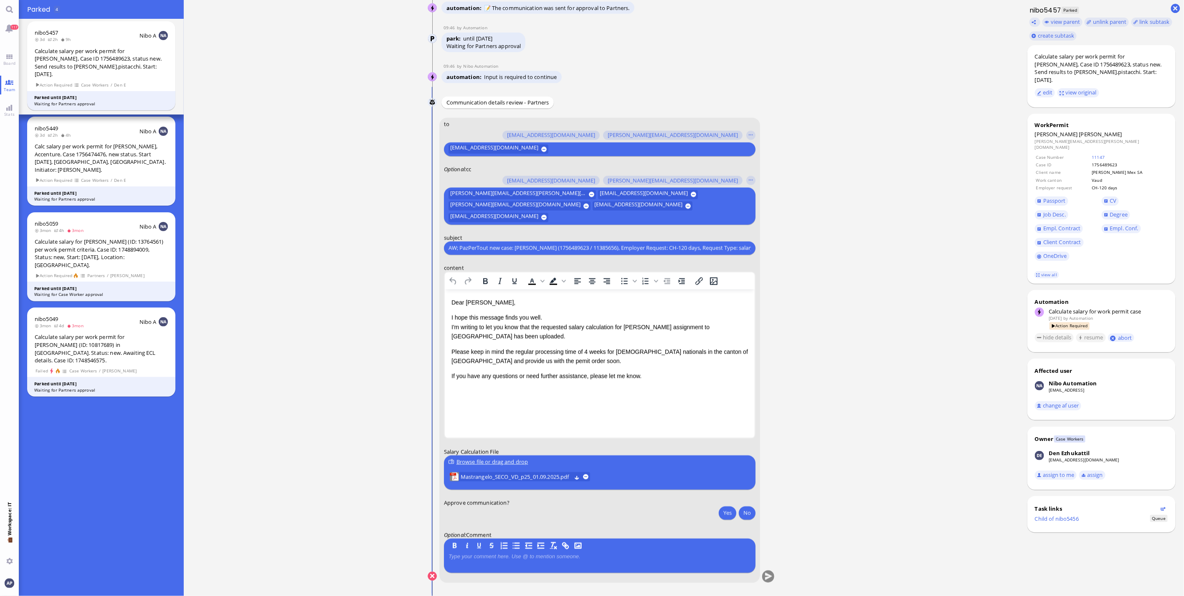
click at [310, 262] on ticket "[DATE] 20:18 by Automation Automation Calculate eligible salary for work permit…" at bounding box center [601, 298] width 835 height 596
click at [454, 249] on input "AW; PazPerTout new case: [PERSON_NAME] (1756489623 / 11385656), Employer Reques…" at bounding box center [600, 248] width 302 height 9
type input "AW: PazPerTout new case: [PERSON_NAME] (1756489623 / 11385656), Employer Reques…"
click at [532, 479] on span "Mastrangelo_SECO_VD_p25_01.09.2025.pdf" at bounding box center [516, 476] width 111 height 9
click at [720, 512] on button "Yes" at bounding box center [728, 512] width 18 height 13
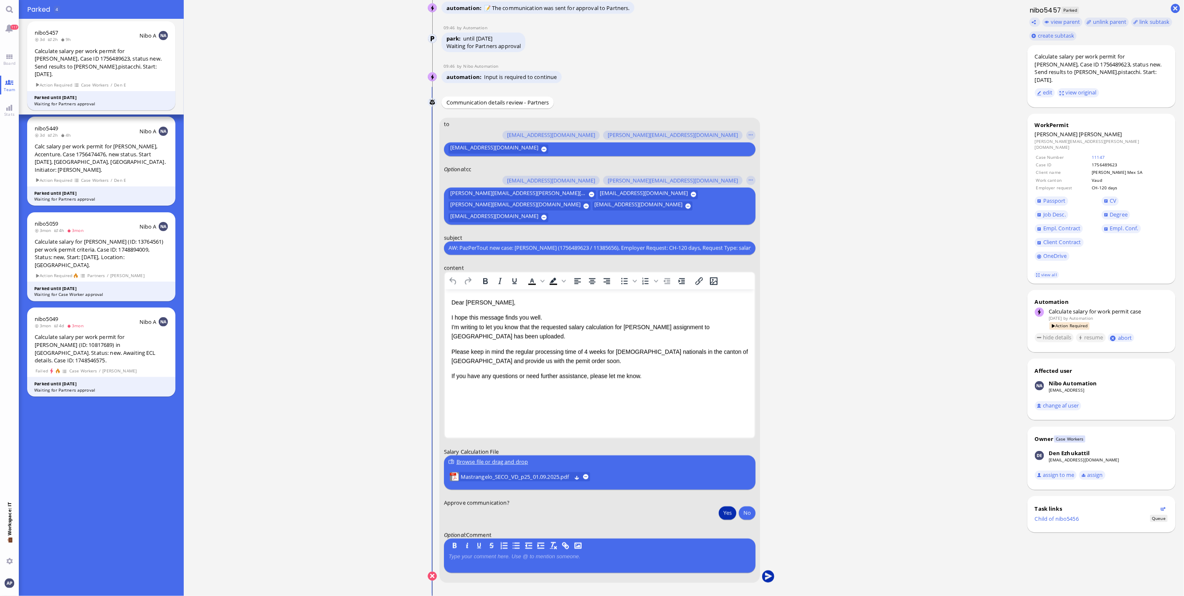
click at [764, 578] on button "submit" at bounding box center [768, 576] width 13 height 13
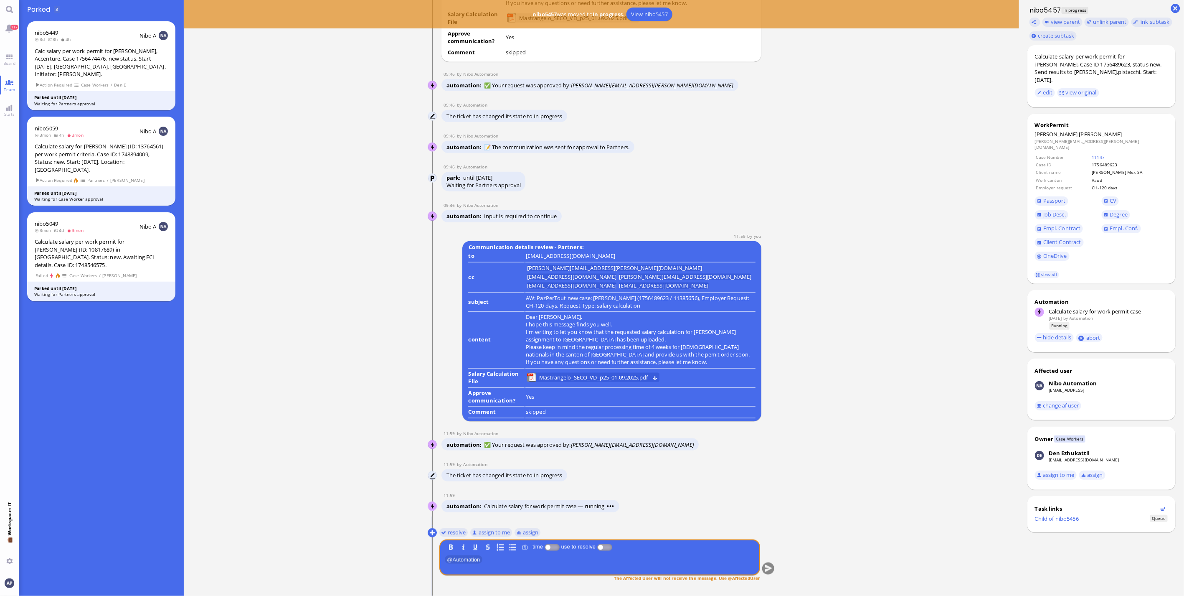
scroll to position [0, 0]
click at [451, 535] on button "resolve" at bounding box center [453, 532] width 29 height 9
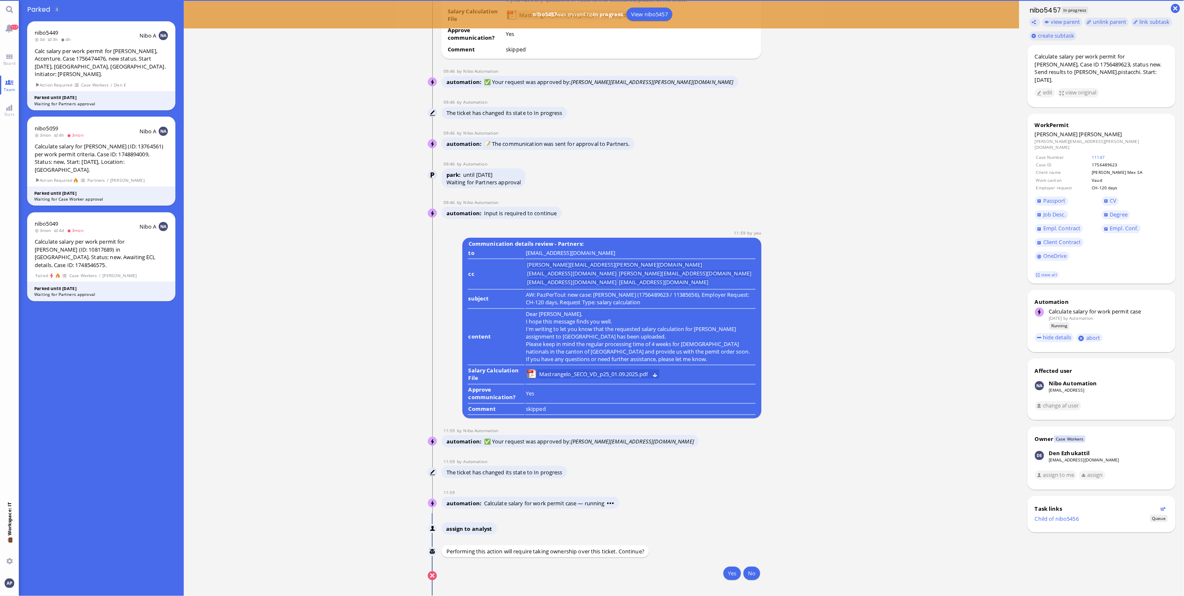
scroll to position [0, 0]
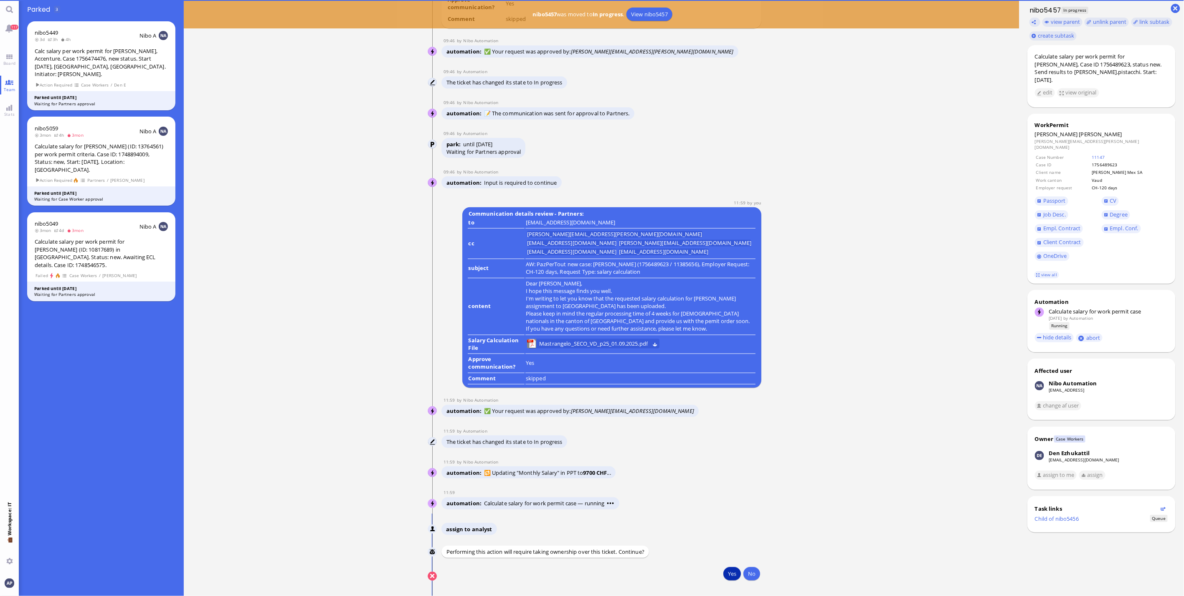
click at [725, 577] on button "Yes" at bounding box center [732, 573] width 18 height 13
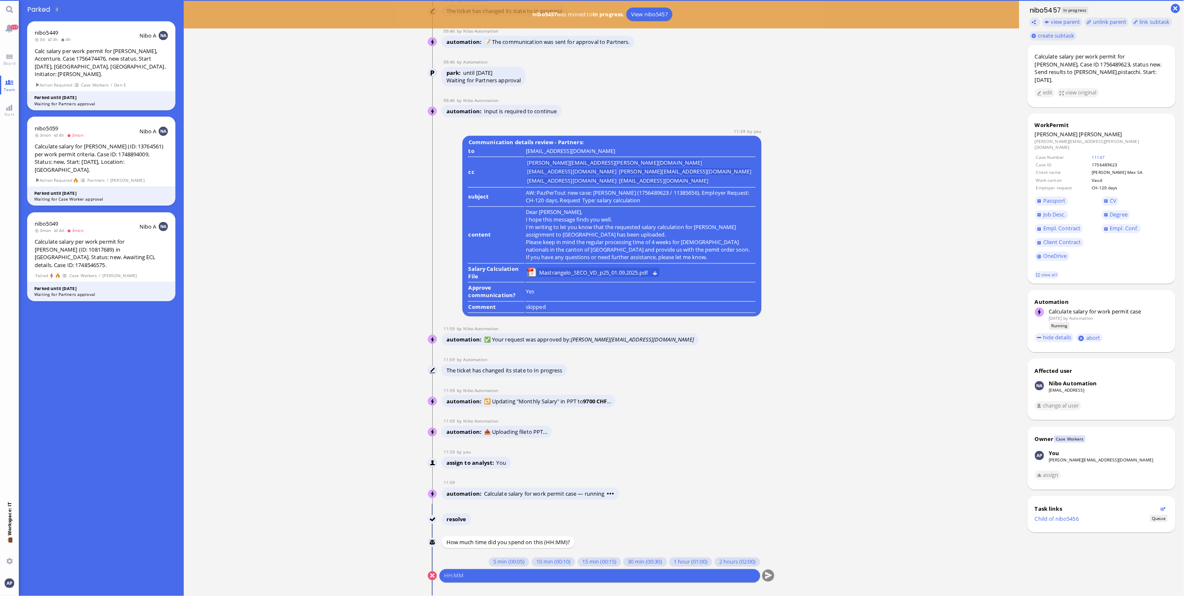
scroll to position [0, 0]
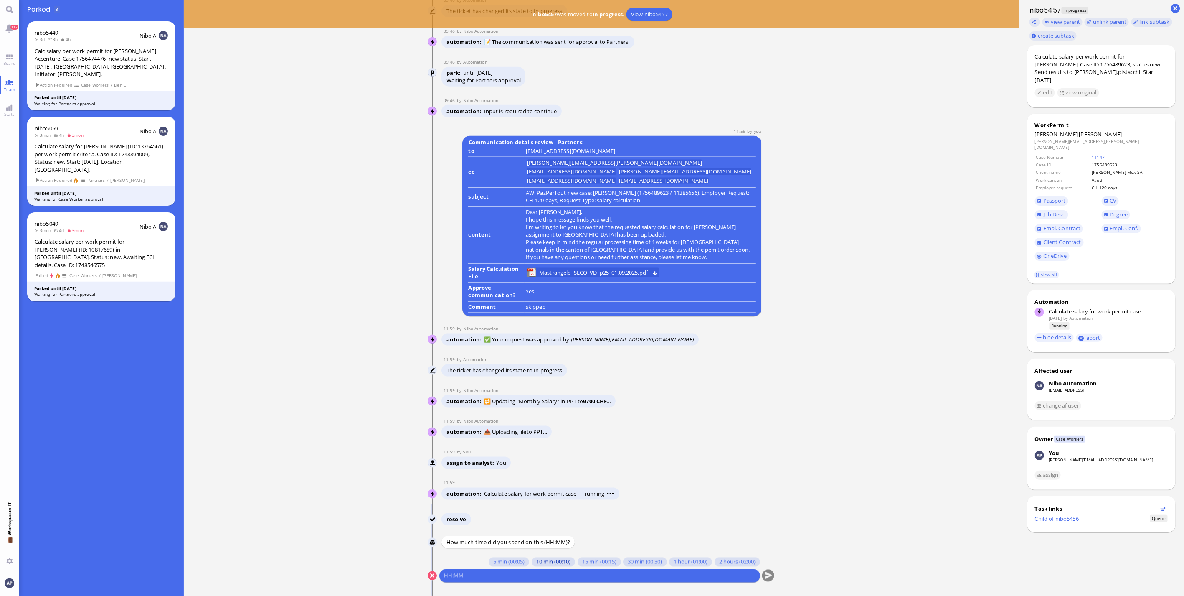
click at [532, 561] on button "10 min (00:10)" at bounding box center [553, 561] width 43 height 9
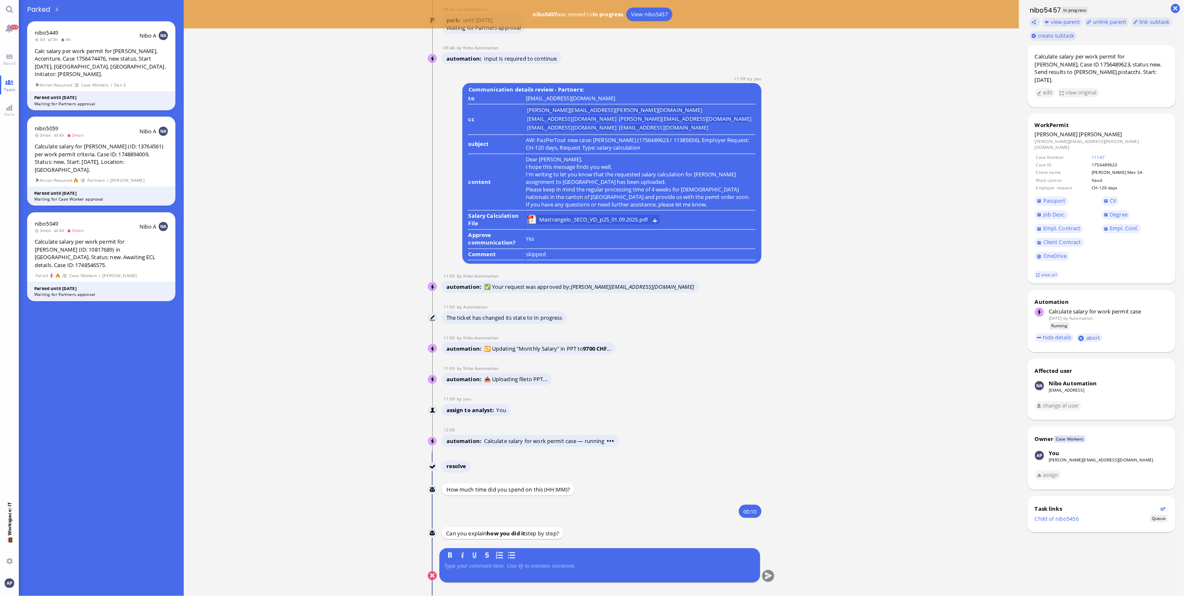
scroll to position [0, 0]
click at [502, 576] on div at bounding box center [600, 572] width 312 height 18
click at [489, 567] on p at bounding box center [600, 566] width 312 height 7
click at [764, 578] on button "submit" at bounding box center [768, 576] width 13 height 13
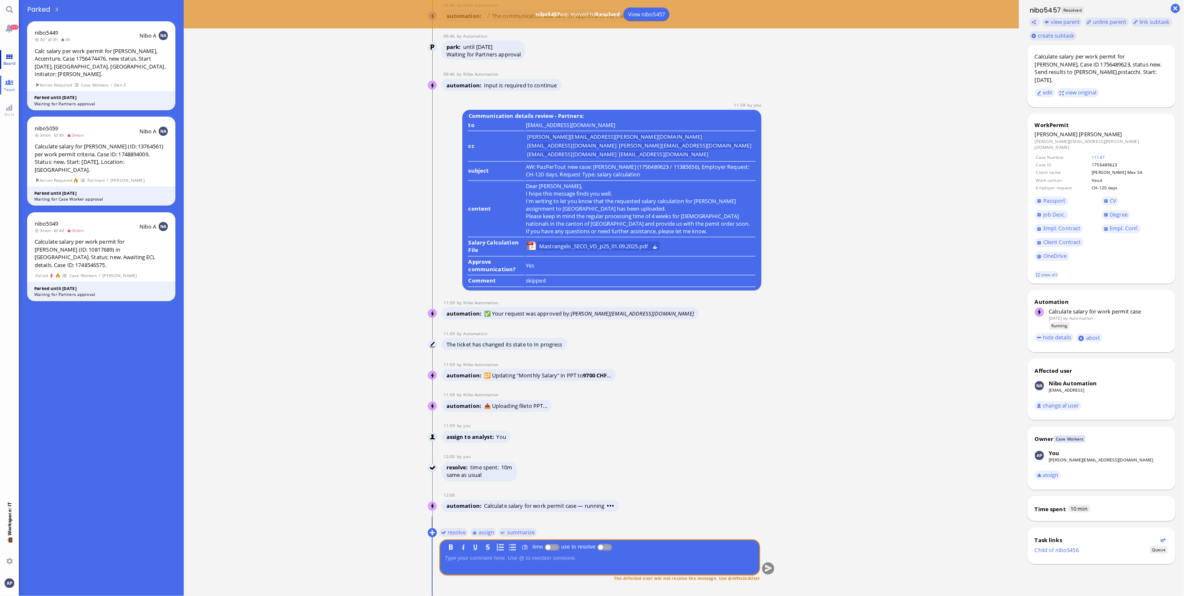
click at [3, 57] on link "Board" at bounding box center [9, 59] width 19 height 19
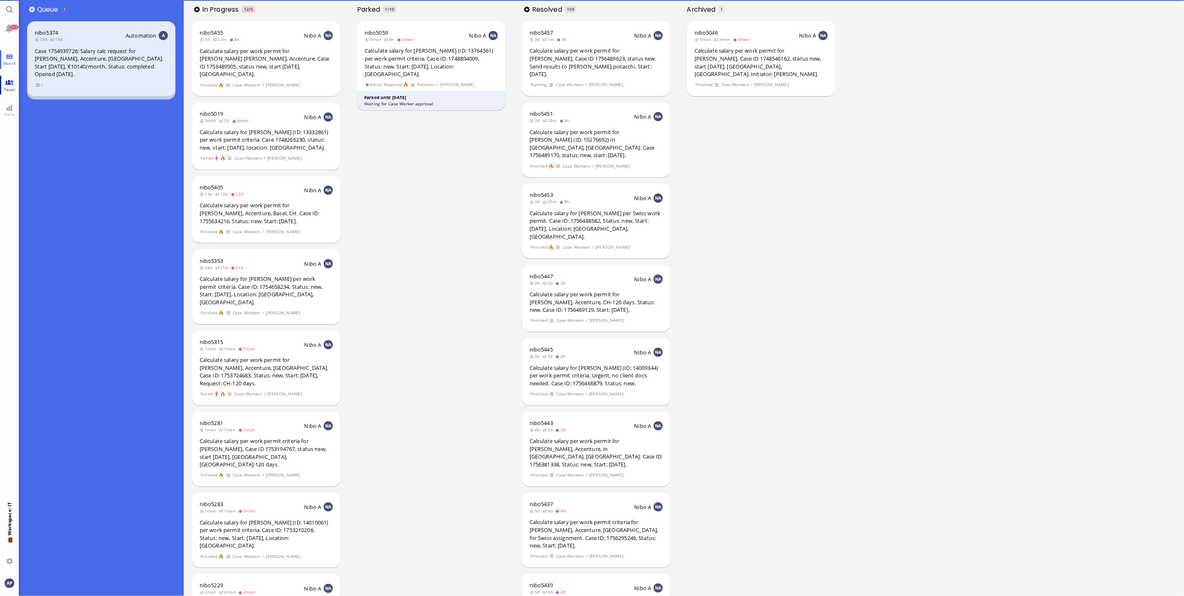
click at [8, 79] on link "Team" at bounding box center [9, 85] width 19 height 19
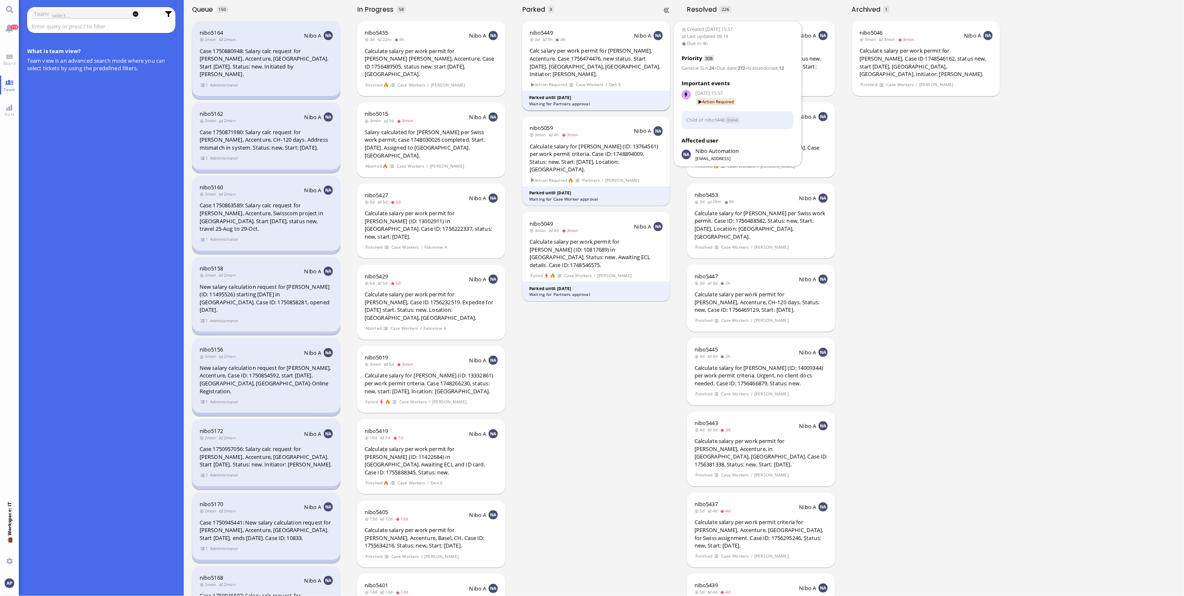
click at [563, 53] on div "Calc salary per work permit for [PERSON_NAME], Accenture. Case 1756474476, new …" at bounding box center [596, 62] width 133 height 31
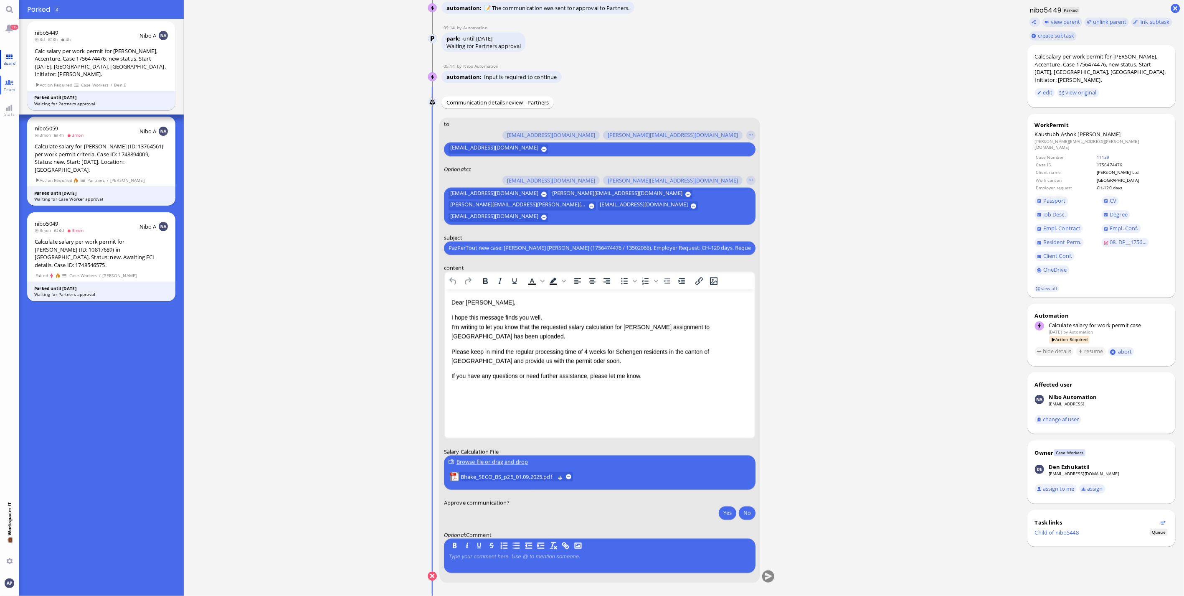
click at [13, 61] on span "Board" at bounding box center [9, 63] width 16 height 6
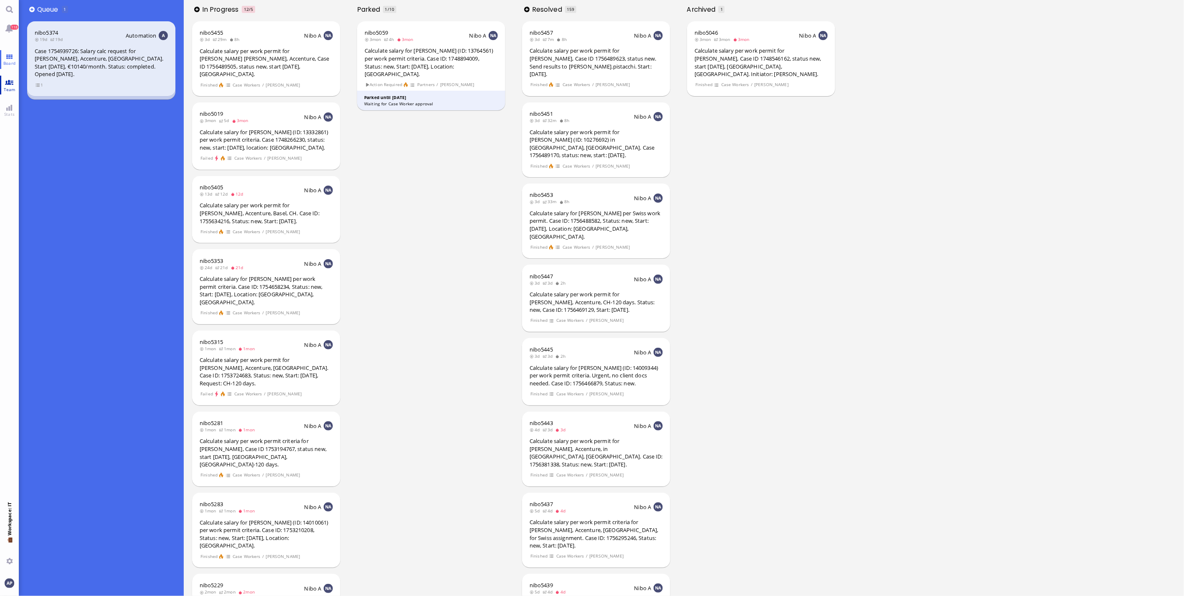
click at [7, 81] on link "Team" at bounding box center [9, 85] width 19 height 19
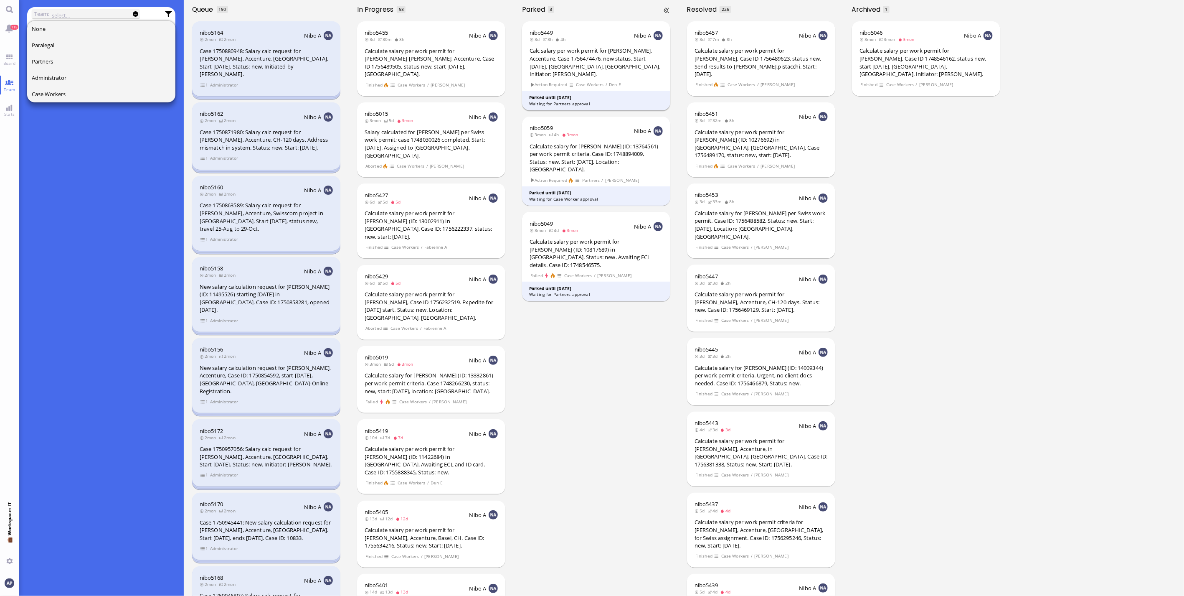
click at [586, 53] on div "Calc salary per work permit for [PERSON_NAME], Accenture. Case 1756474476, new …" at bounding box center [596, 62] width 133 height 31
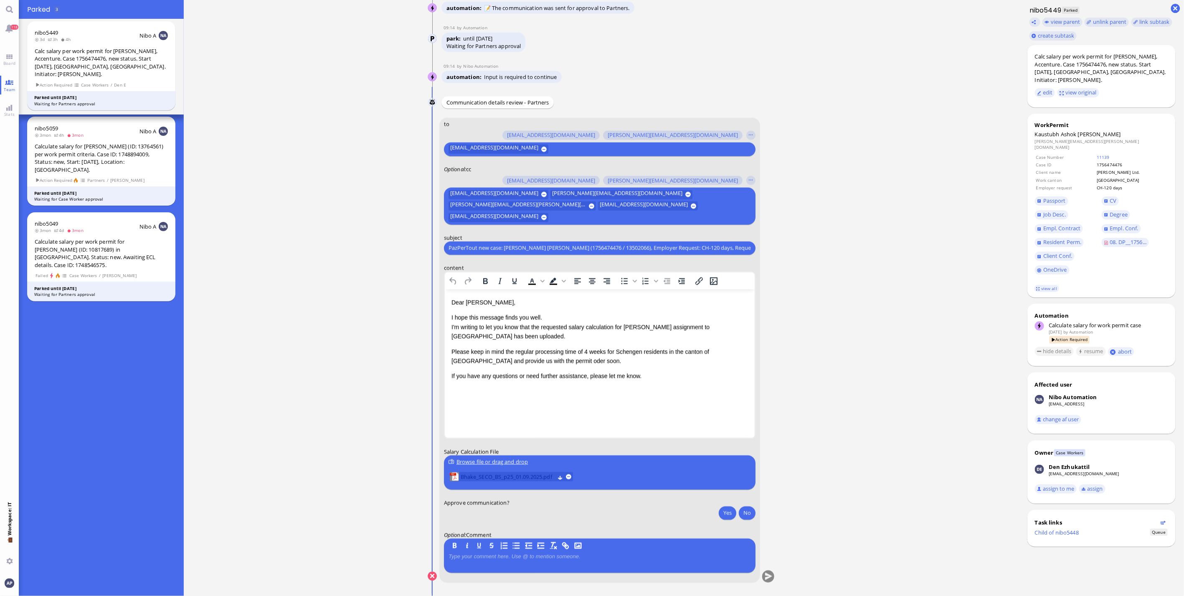
click at [475, 474] on span "Bhake_SECO_BS_p25_01.09.2025.pdf" at bounding box center [508, 476] width 94 height 9
click at [728, 519] on button "Yes" at bounding box center [728, 512] width 18 height 13
click at [726, 515] on button "Yes" at bounding box center [728, 512] width 18 height 13
click at [770, 577] on button "submit" at bounding box center [768, 576] width 13 height 13
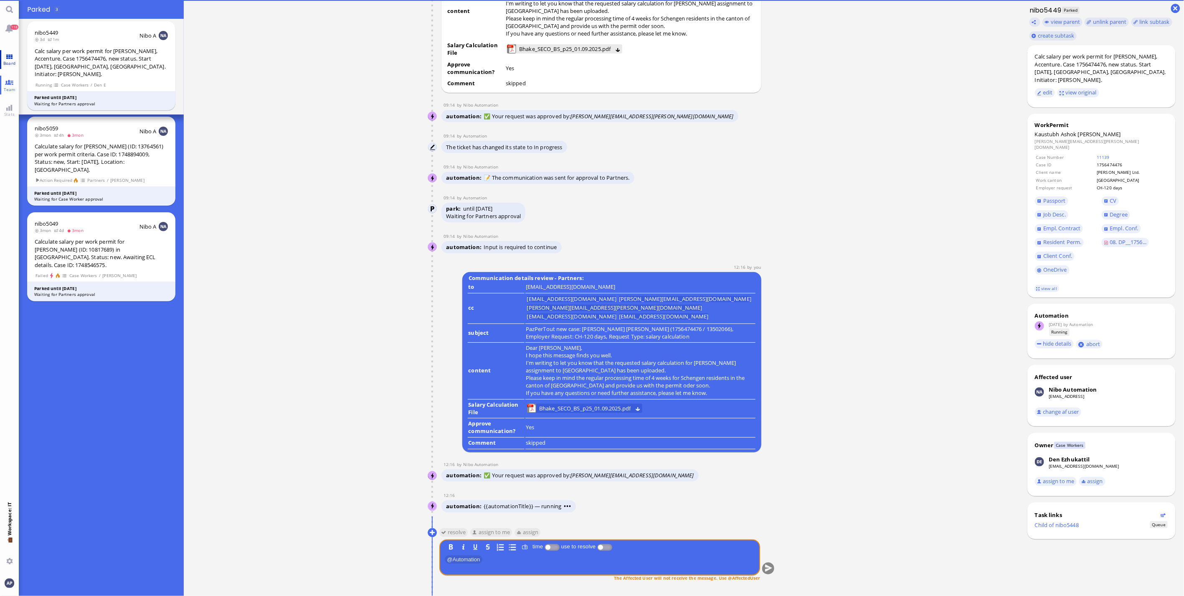
click at [11, 59] on link "Board" at bounding box center [9, 59] width 19 height 19
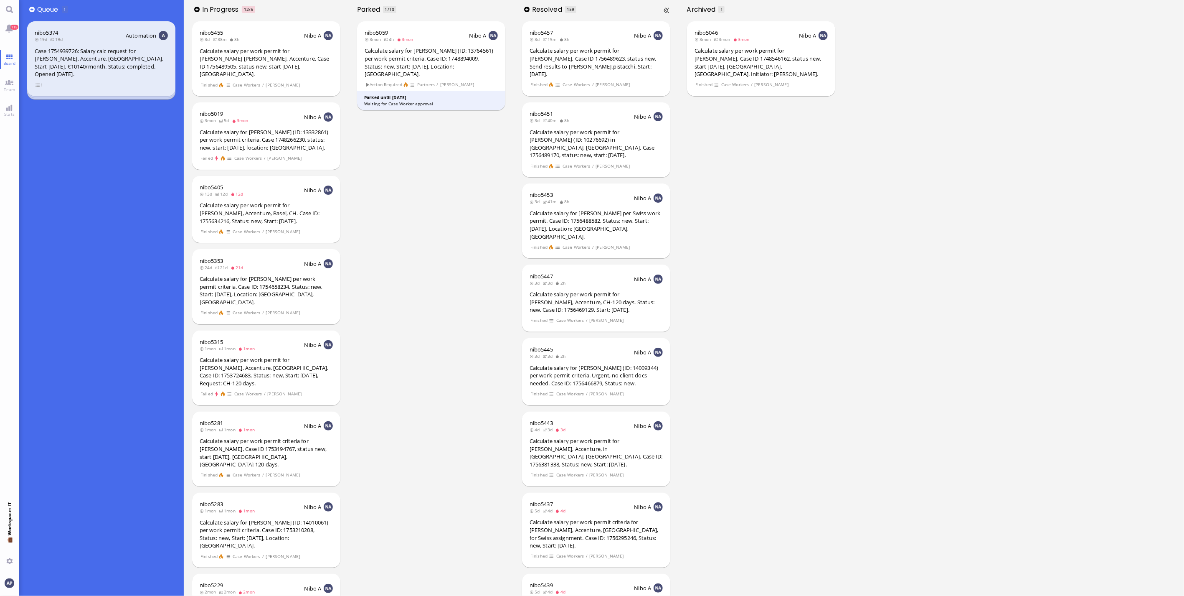
click at [518, 520] on ticket "nibo5437 5d 4d 4d Nibo A Calculate salary per work permit criteria for [PERSON_…" at bounding box center [596, 530] width 165 height 81
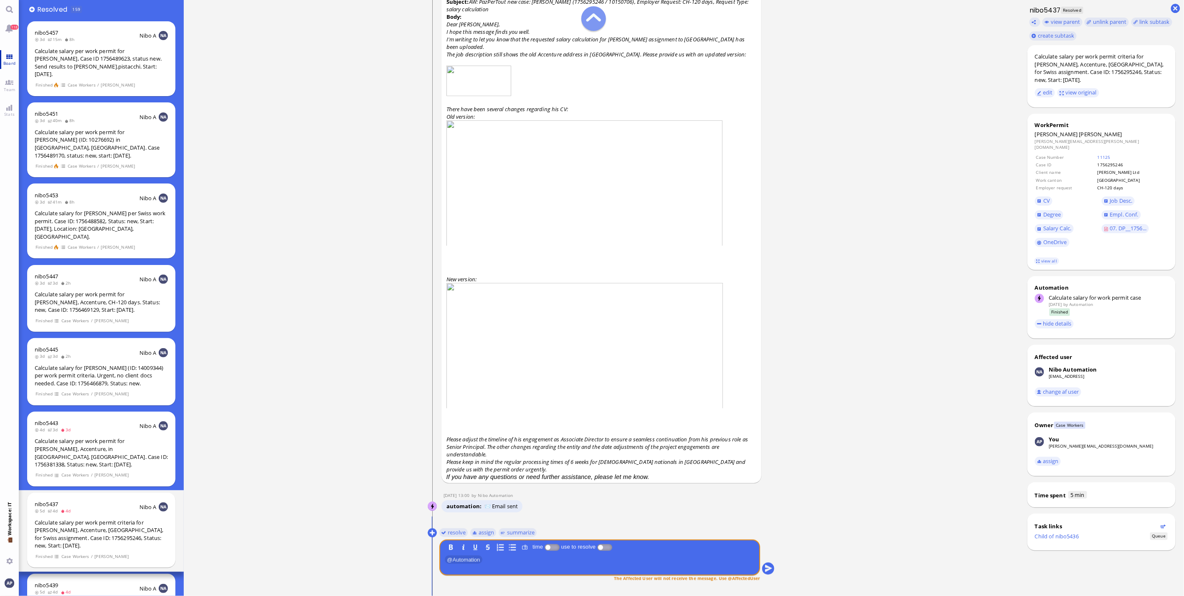
drag, startPoint x: 10, startPoint y: 55, endPoint x: 10, endPoint y: 67, distance: 12.1
click at [10, 55] on link "Board" at bounding box center [9, 59] width 19 height 19
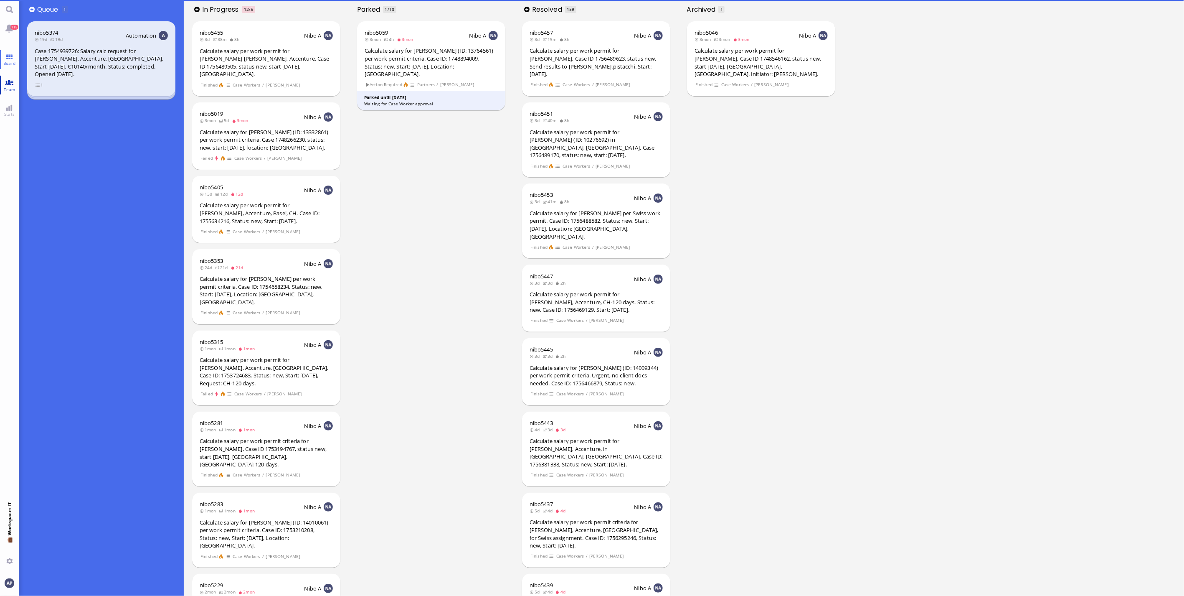
click at [13, 89] on span "Team" at bounding box center [10, 89] width 16 height 6
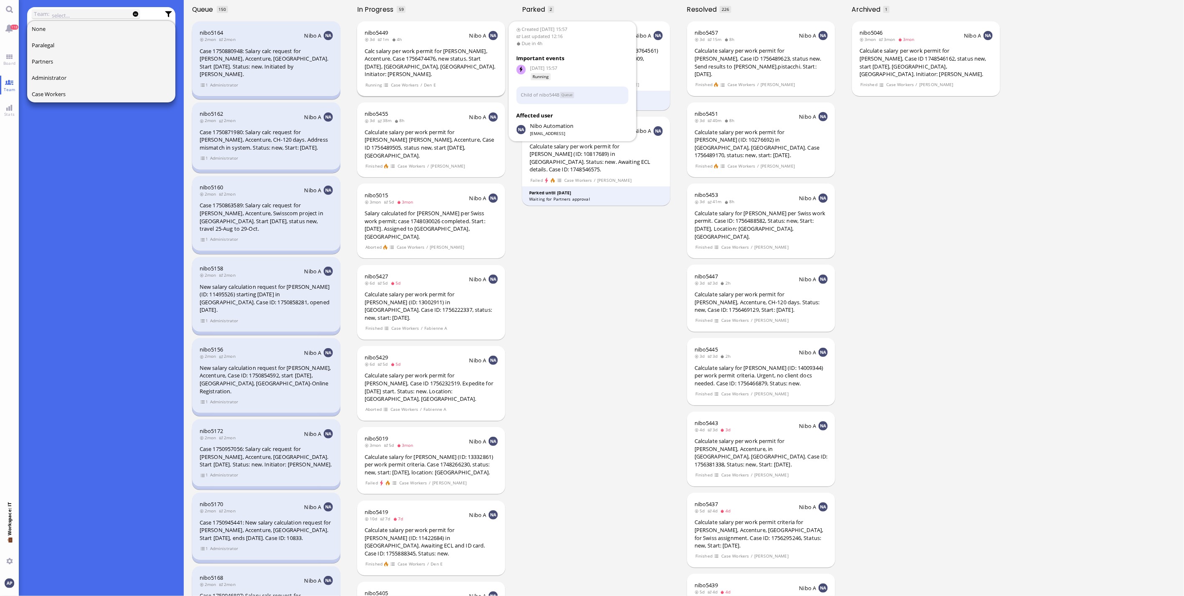
click at [397, 63] on div "Calc salary per work permit for [PERSON_NAME], Accenture. Case 1756474476, new …" at bounding box center [431, 62] width 133 height 31
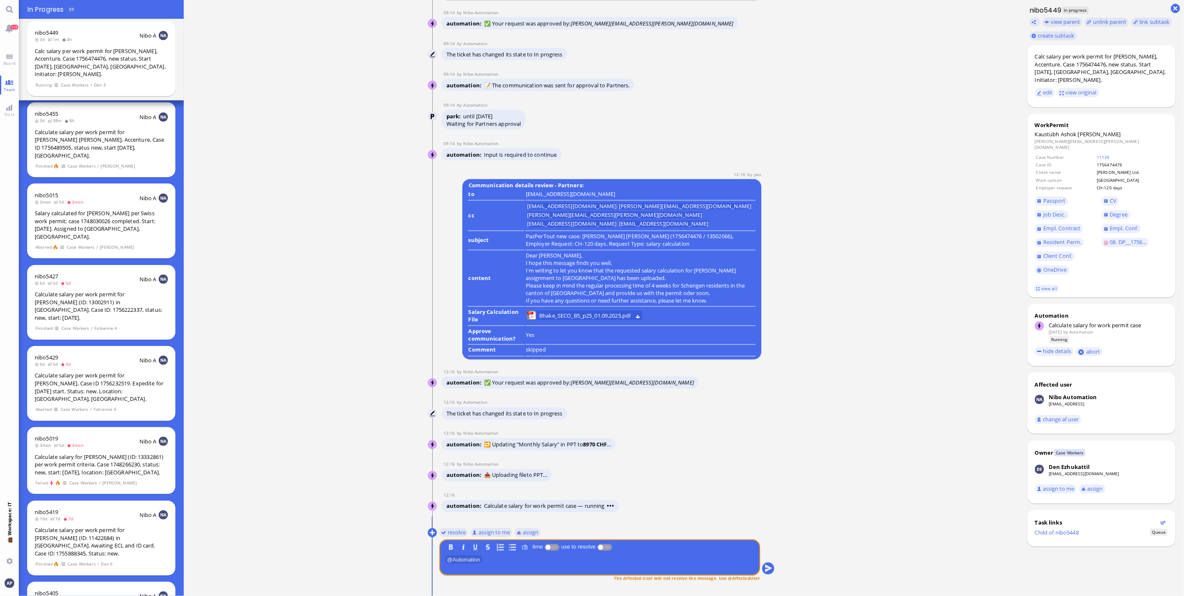
scroll to position [0, 0]
click at [459, 533] on button "resolve" at bounding box center [453, 531] width 29 height 9
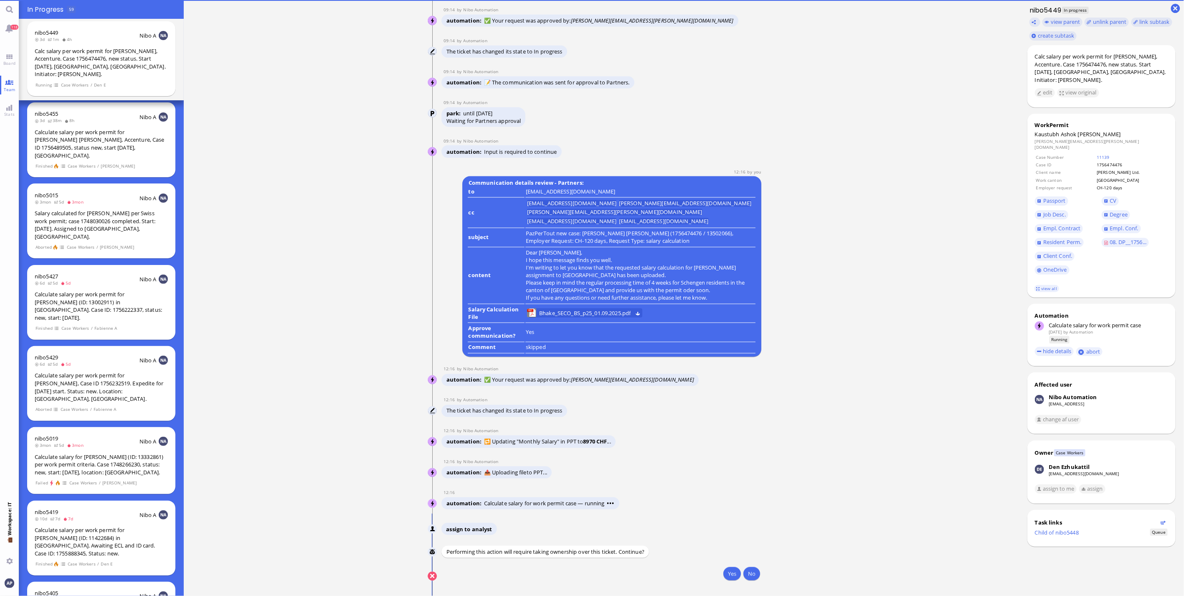
scroll to position [0, 0]
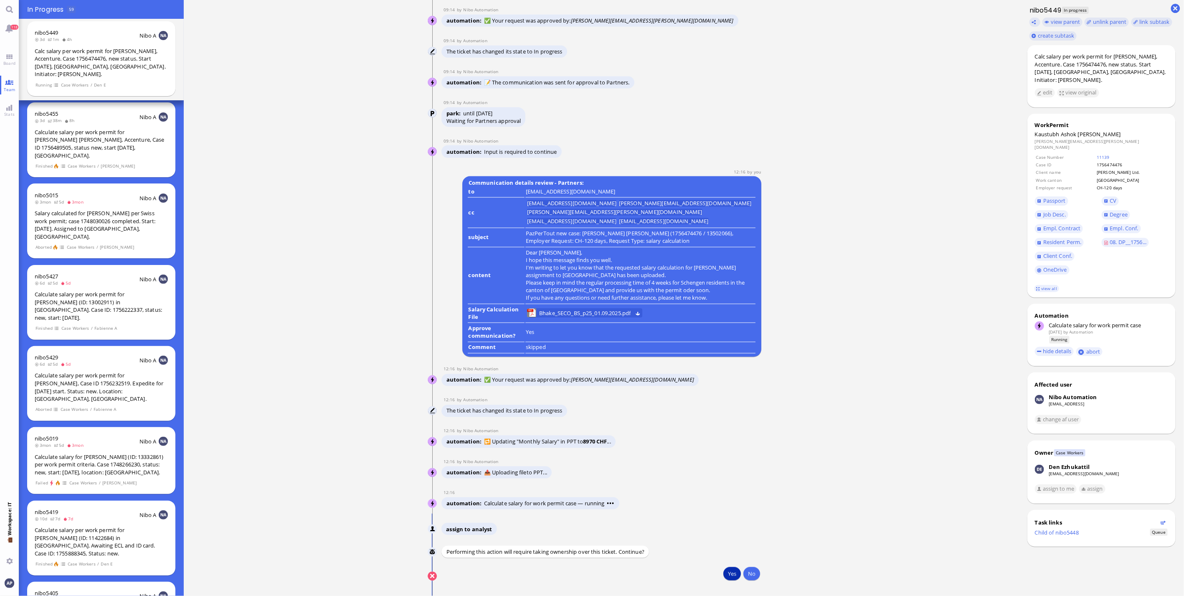
click at [723, 574] on button "Yes" at bounding box center [732, 573] width 18 height 13
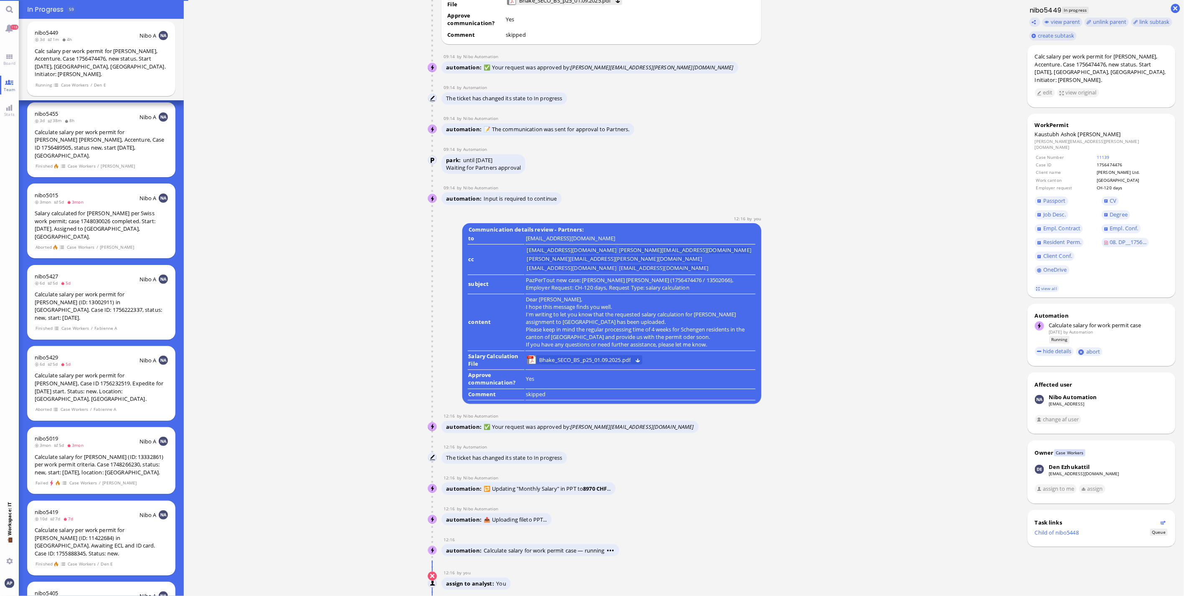
scroll to position [0, 0]
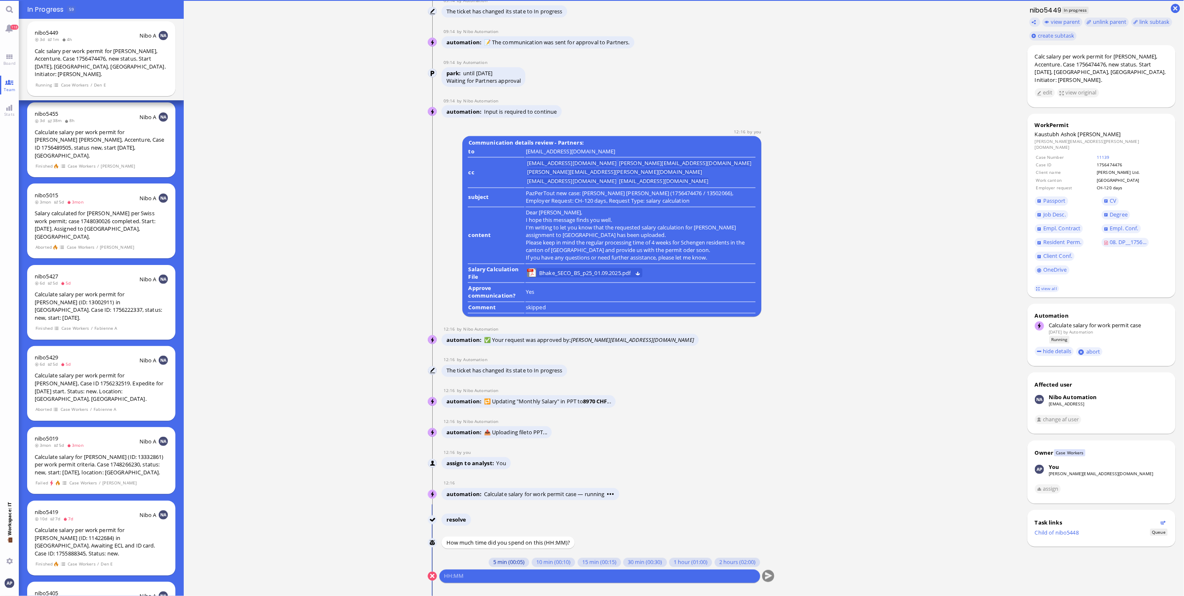
click at [502, 565] on button "5 min (00:05)" at bounding box center [509, 562] width 41 height 9
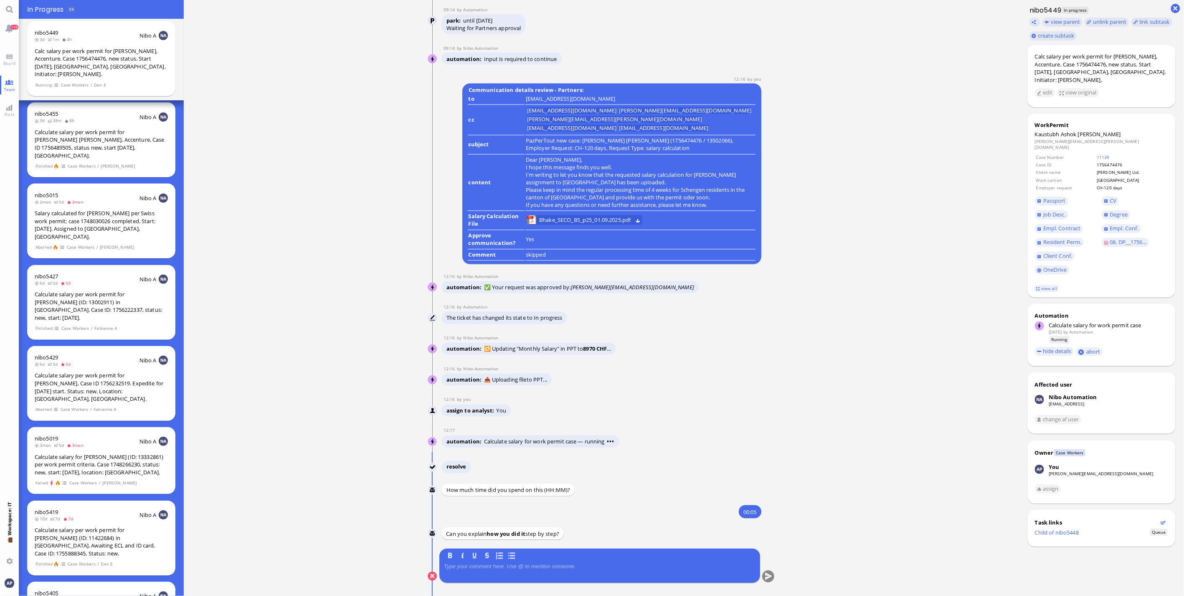
click at [502, 571] on div at bounding box center [600, 572] width 312 height 18
click at [475, 571] on div at bounding box center [600, 572] width 312 height 18
click at [478, 567] on p at bounding box center [600, 566] width 312 height 7
click at [765, 576] on button "submit" at bounding box center [768, 576] width 13 height 13
